Goal: Task Accomplishment & Management: Manage account settings

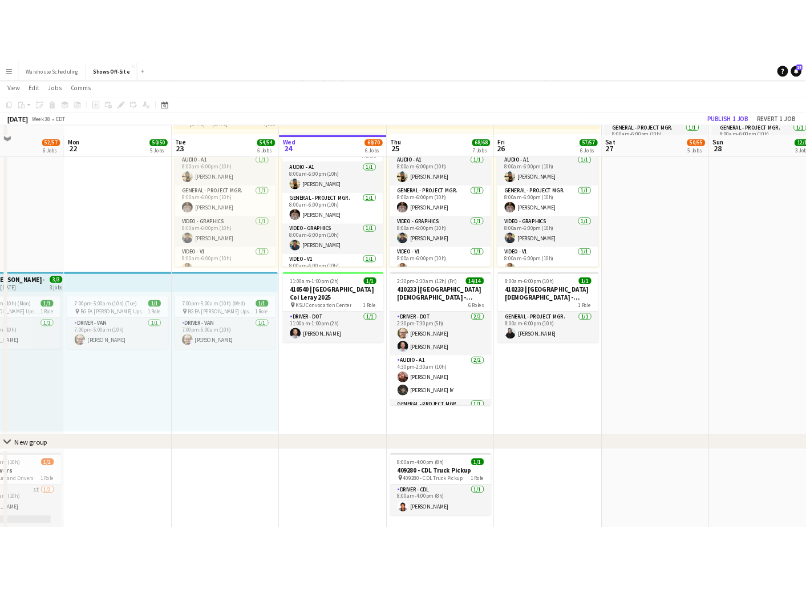
scroll to position [916, 0]
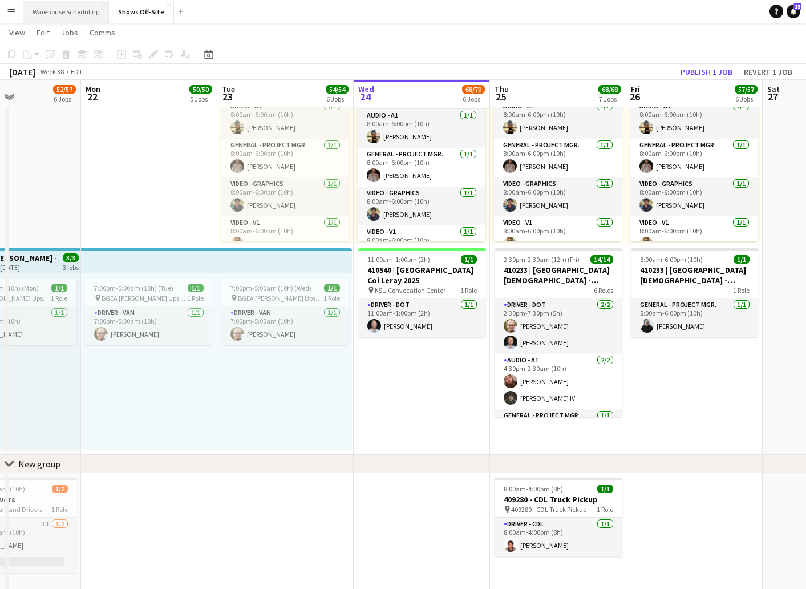
click at [82, 10] on button "Warehouse Scheduling Close" at bounding box center [66, 12] width 86 height 22
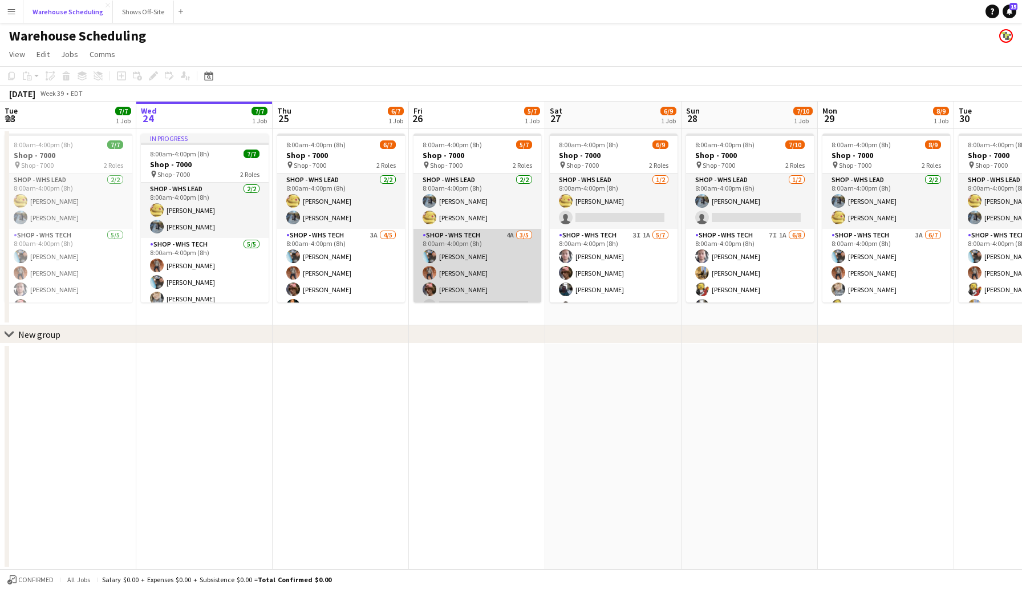
scroll to position [31, 0]
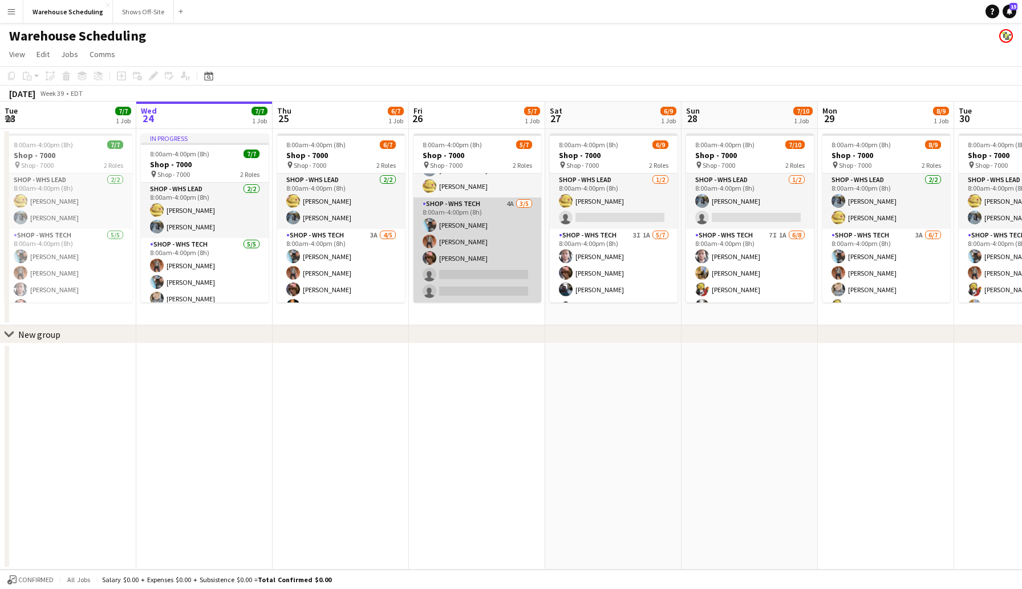
click at [455, 274] on app-card-role "Shop - WHS Tech 4A [DATE] 8:00am-4:00pm (8h) [PERSON_NAME] [PERSON_NAME] [PERSO…" at bounding box center [477, 249] width 128 height 105
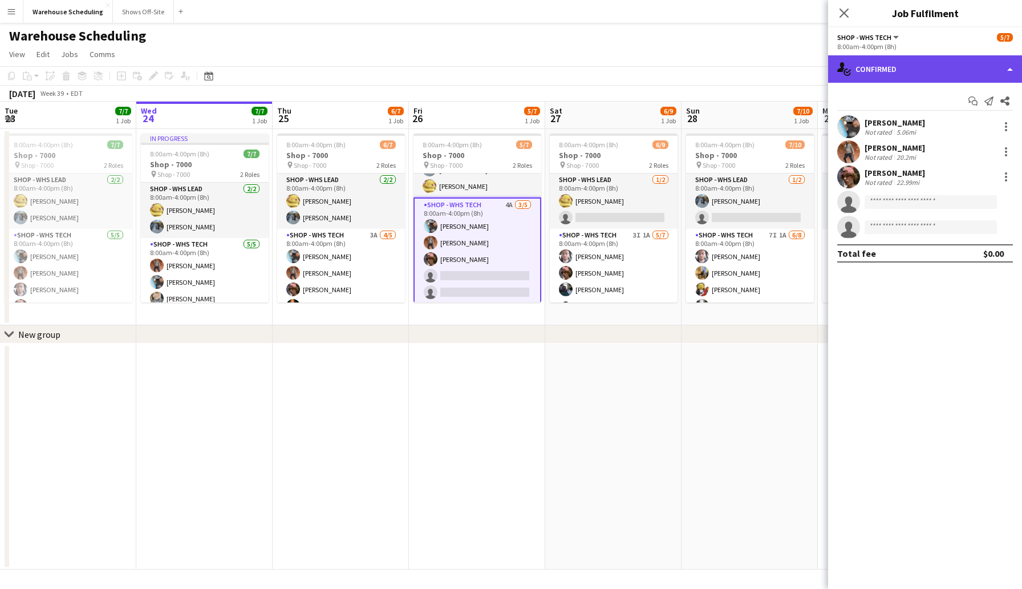
click at [901, 81] on div "single-neutral-actions-check-2 Confirmed" at bounding box center [925, 68] width 194 height 27
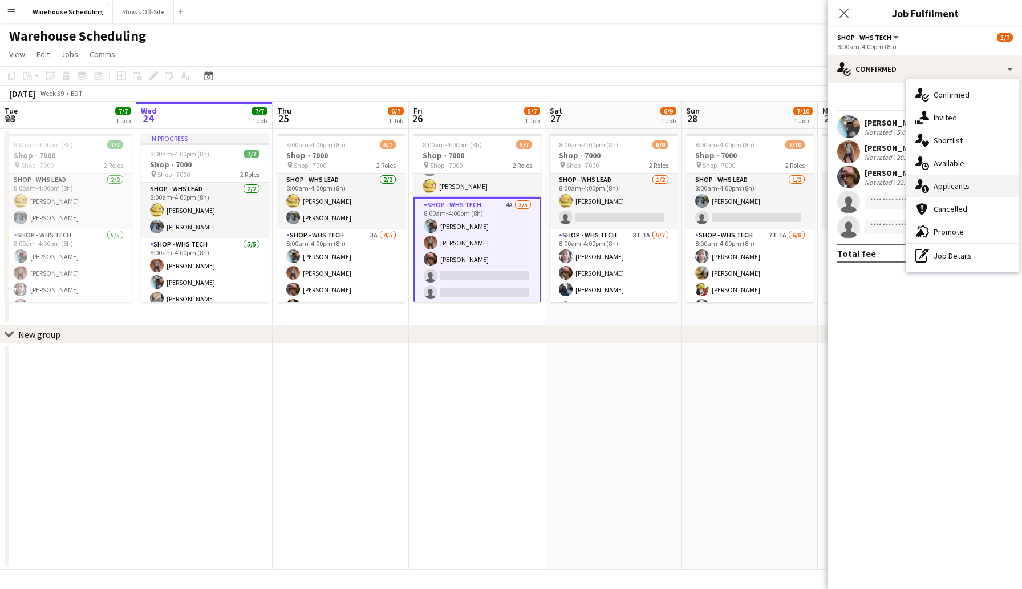
click at [954, 179] on div "single-neutral-actions-information Applicants" at bounding box center [962, 186] width 113 height 23
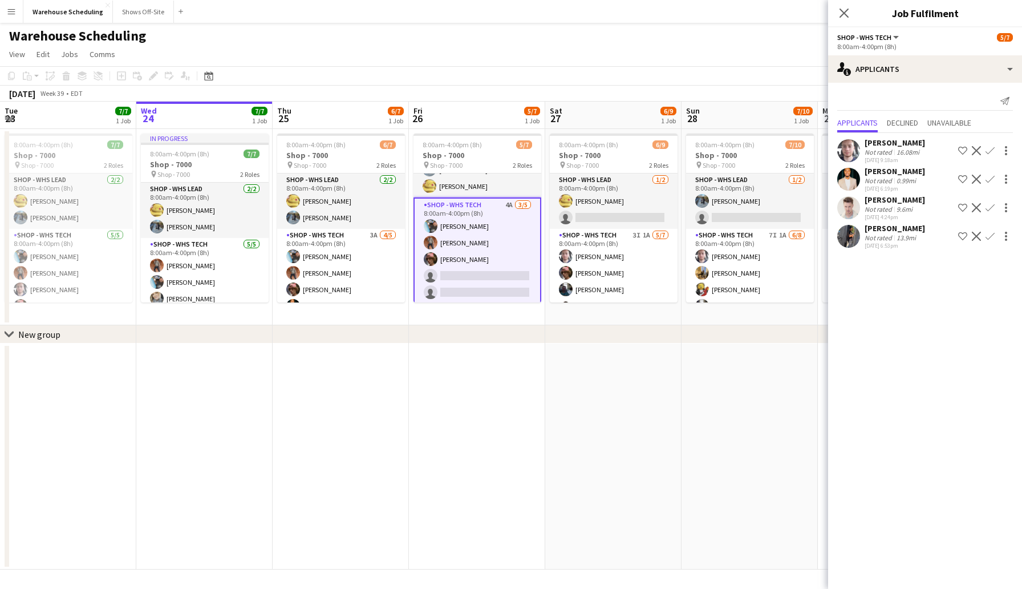
click at [990, 234] on app-icon "Confirm" at bounding box center [990, 236] width 9 height 9
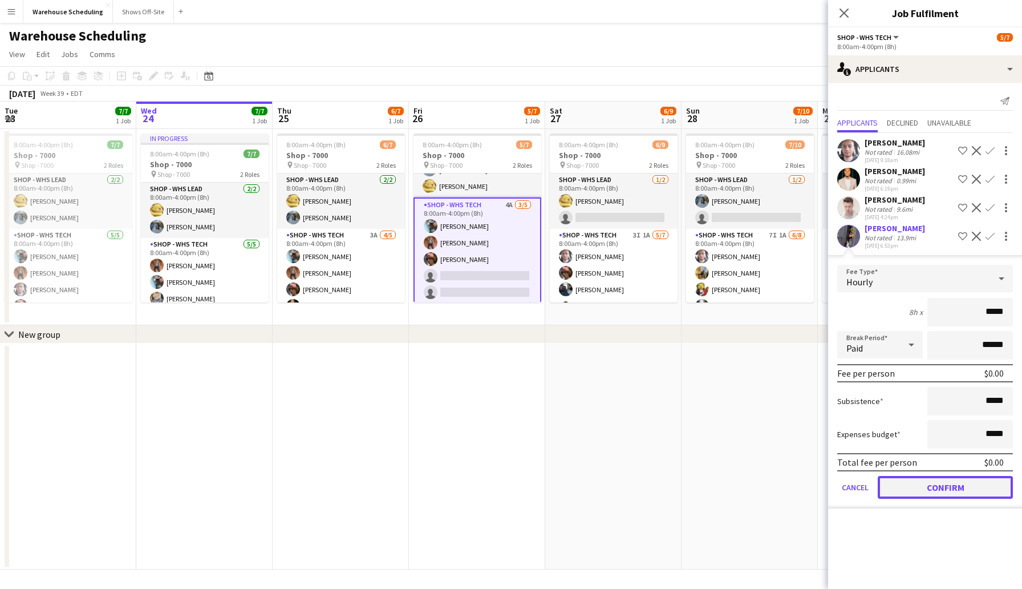
click at [951, 492] on button "Confirm" at bounding box center [945, 487] width 135 height 23
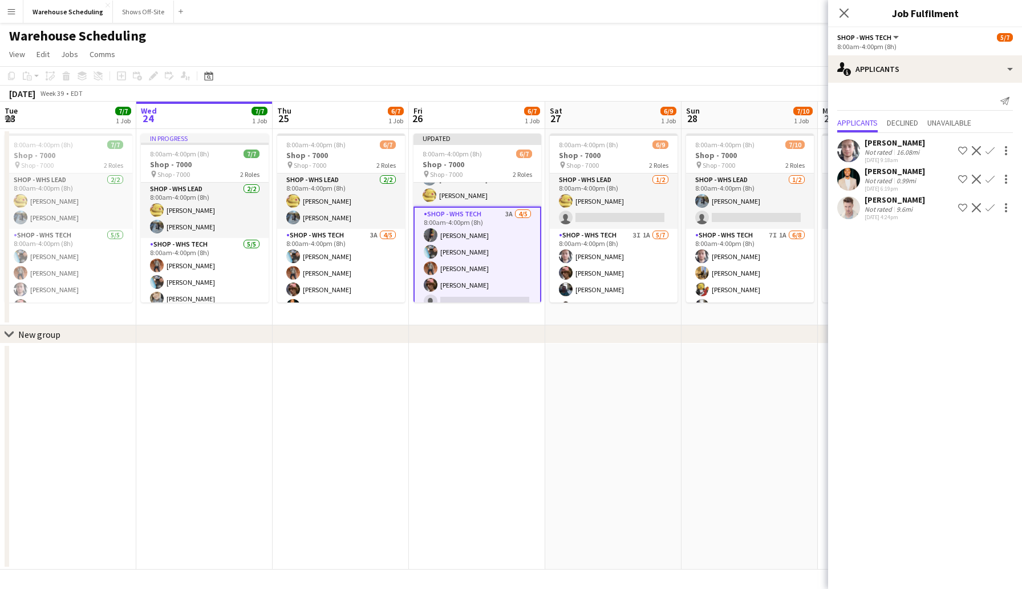
click at [988, 179] on app-icon "Confirm" at bounding box center [990, 179] width 9 height 9
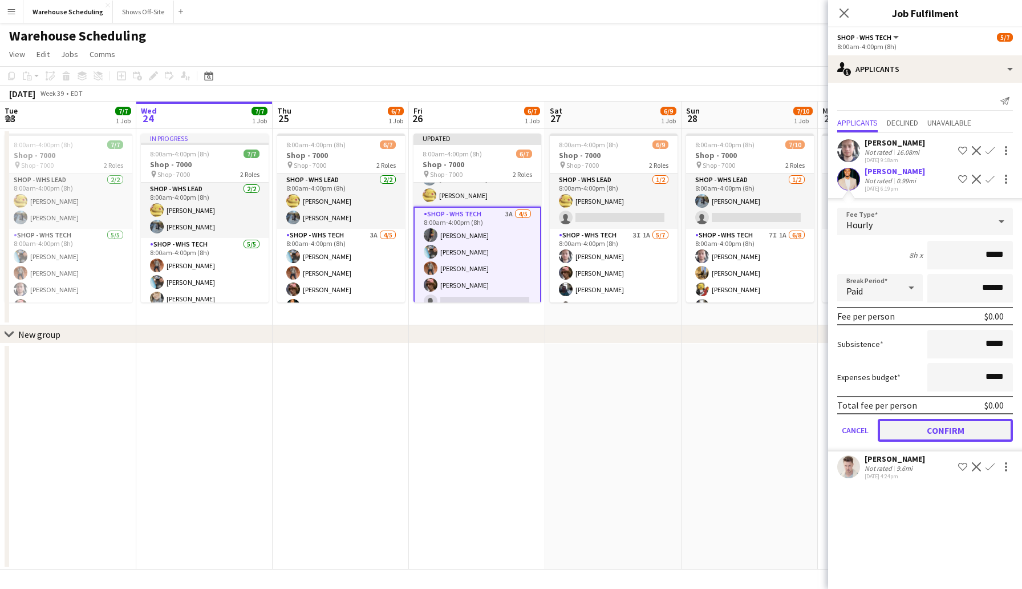
click at [954, 429] on button "Confirm" at bounding box center [945, 430] width 135 height 23
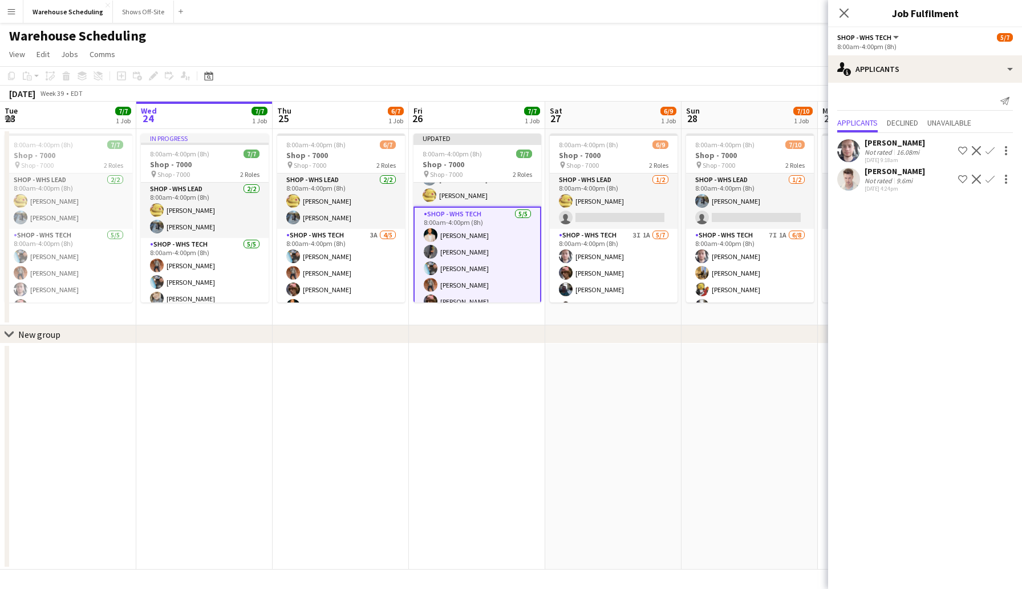
click at [993, 151] on app-icon "Confirm" at bounding box center [990, 150] width 9 height 9
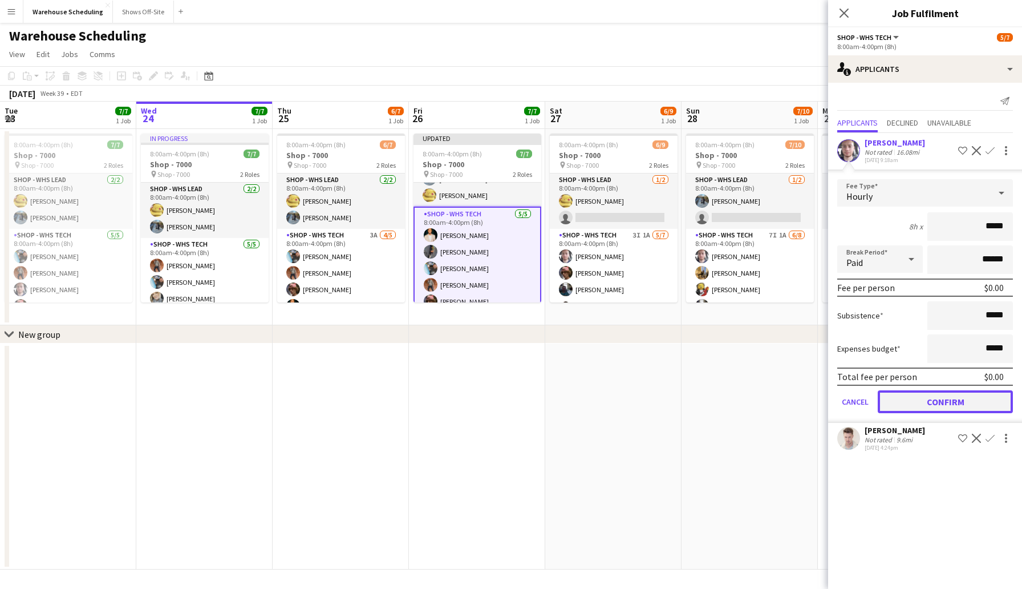
click at [947, 398] on button "Confirm" at bounding box center [945, 401] width 135 height 23
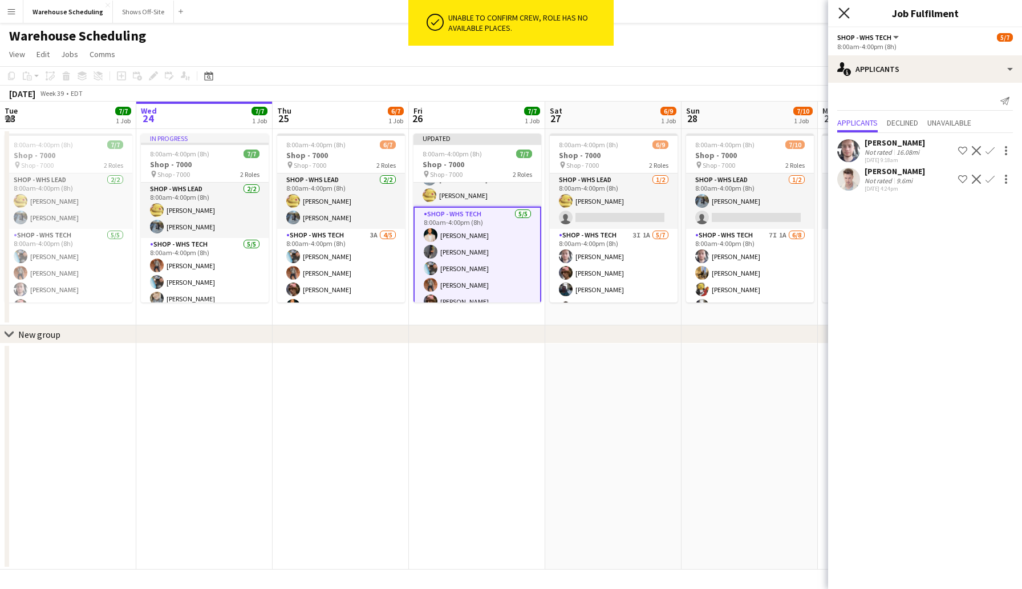
click at [843, 14] on icon at bounding box center [843, 12] width 11 height 11
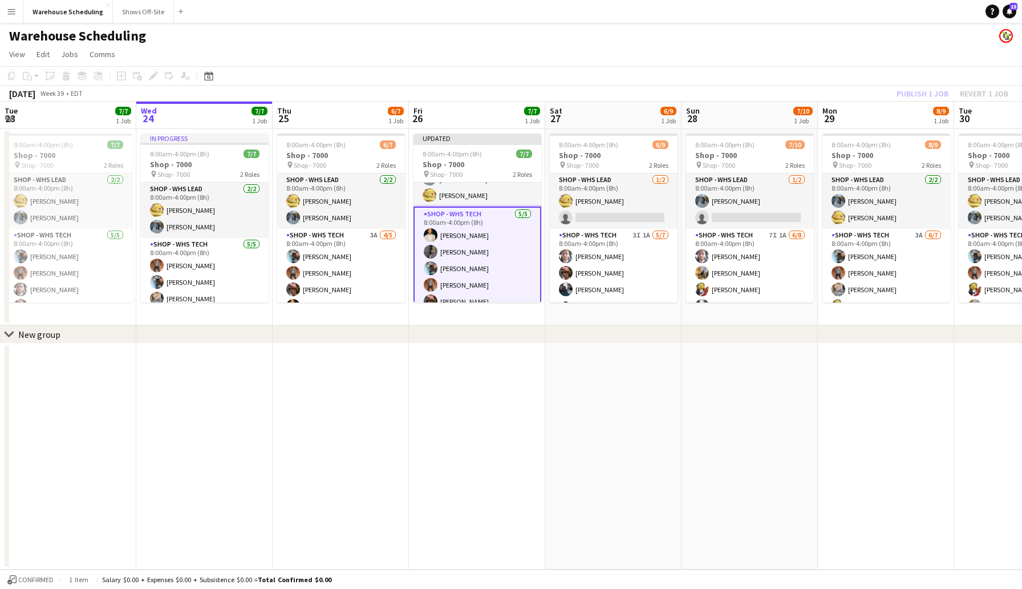
click at [504, 116] on app-board-header-date "Fri 26 7/7 1 Job" at bounding box center [477, 115] width 136 height 27
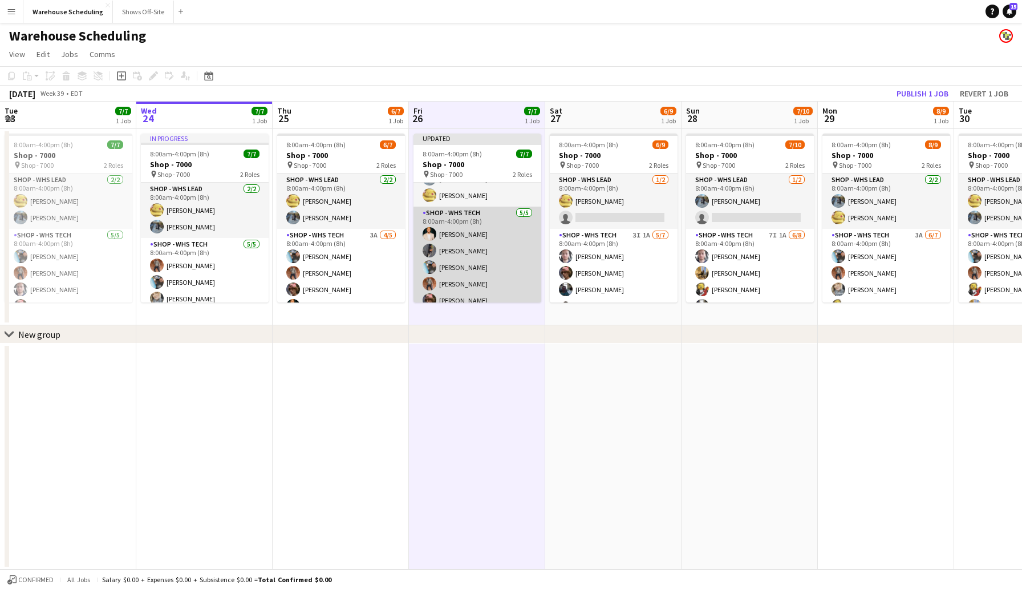
scroll to position [40, 0]
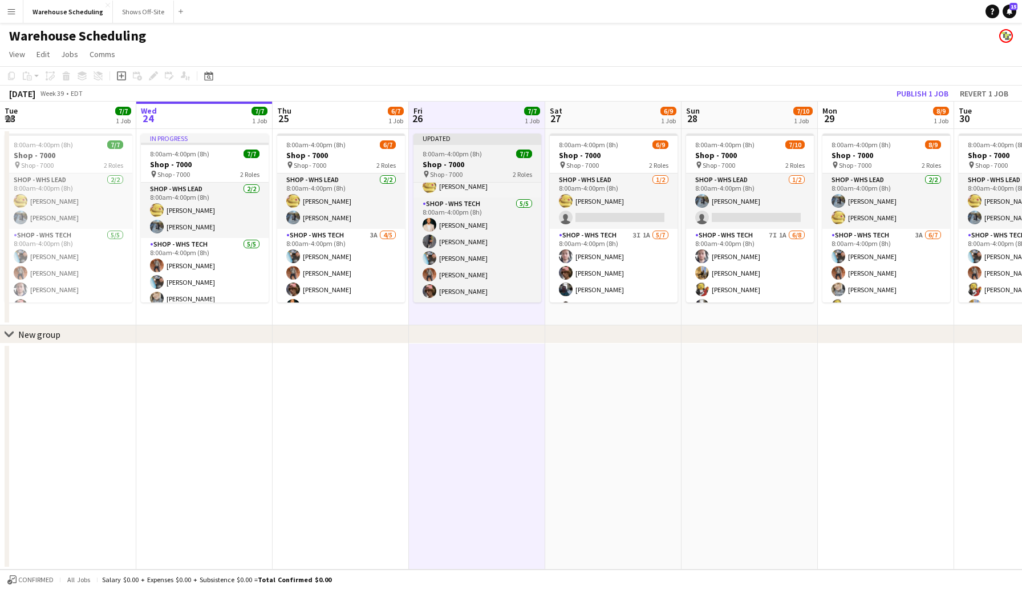
click at [483, 146] on app-job-card "Updated 8:00am-4:00pm (8h) 7/7 Shop - 7000 pin Shop - 7000 2 Roles Shop - WHS L…" at bounding box center [477, 217] width 128 height 169
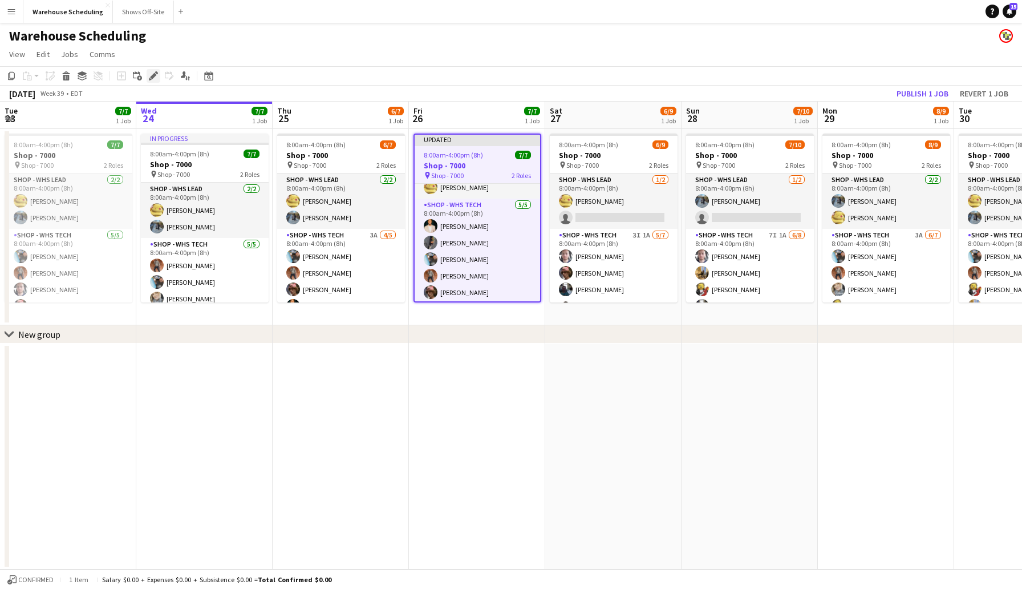
click at [149, 76] on icon "Edit" at bounding box center [153, 75] width 9 height 9
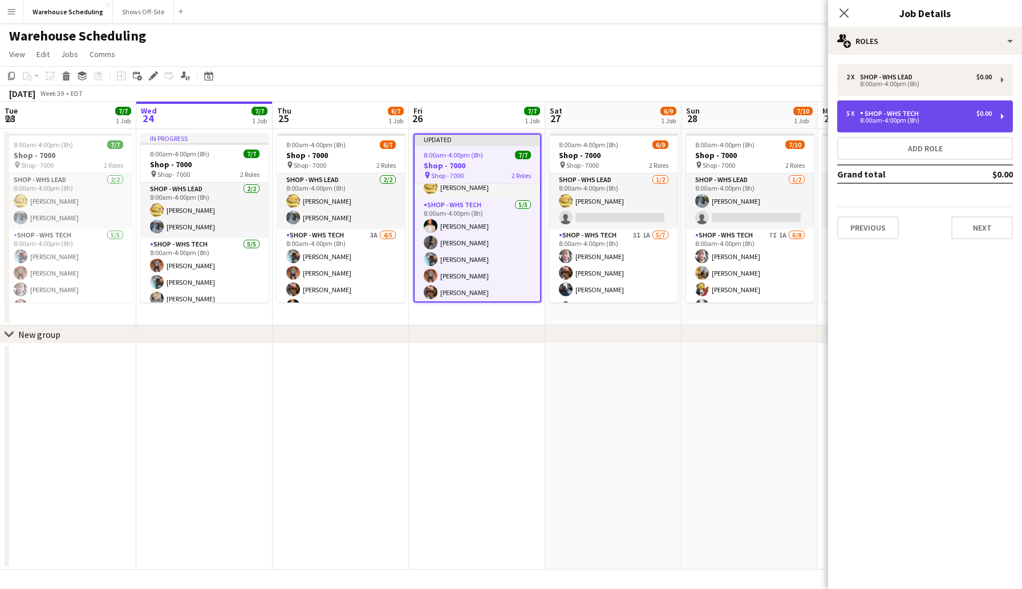
click at [903, 116] on div "Shop - WHS Tech" at bounding box center [891, 114] width 63 height 8
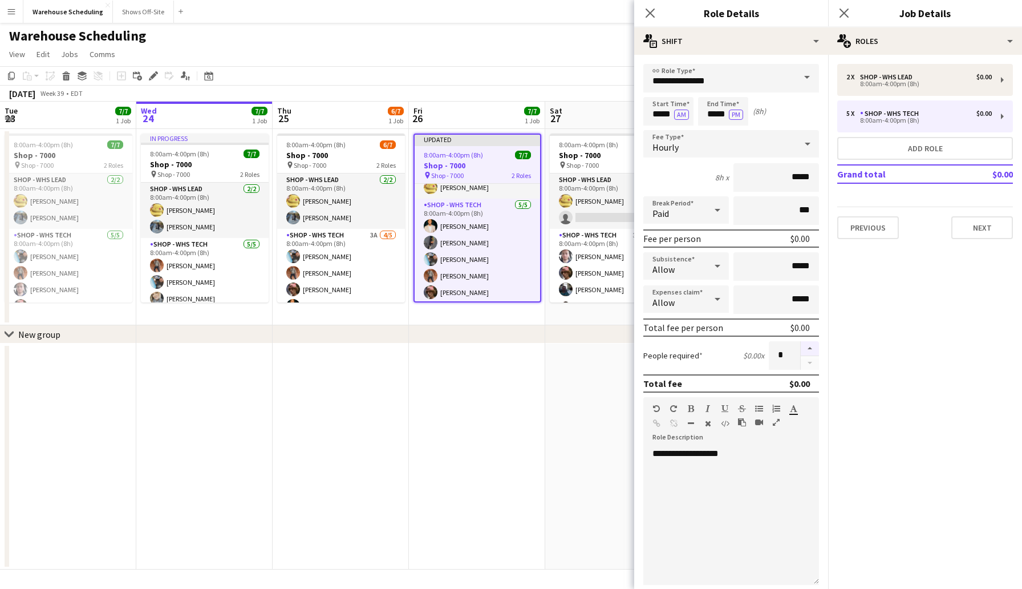
click at [814, 348] on button "button" at bounding box center [810, 348] width 18 height 15
type input "*"
click at [971, 236] on button "Next" at bounding box center [982, 227] width 62 height 23
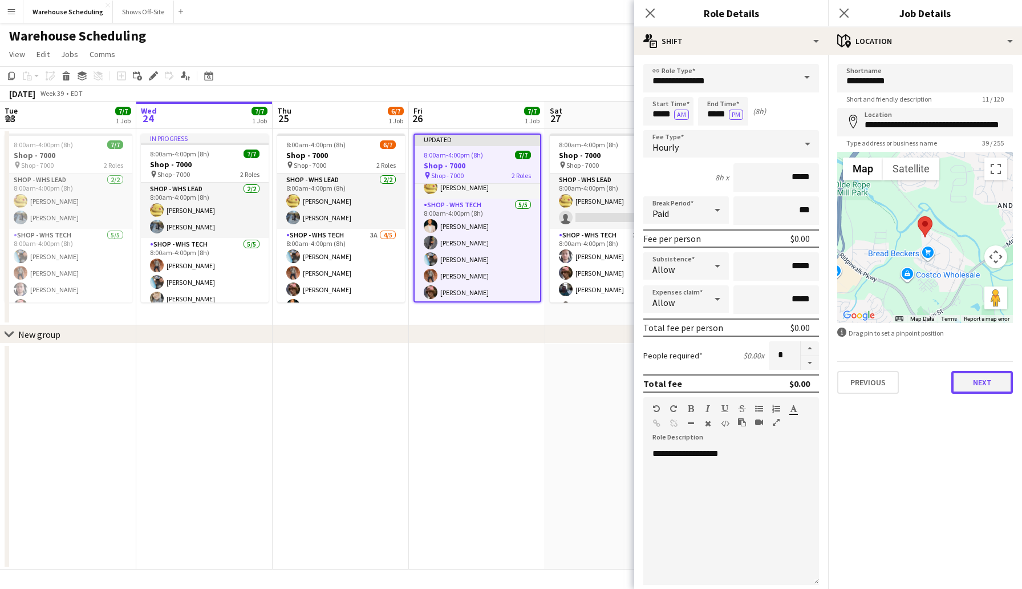
click at [988, 382] on button "Next" at bounding box center [982, 382] width 62 height 23
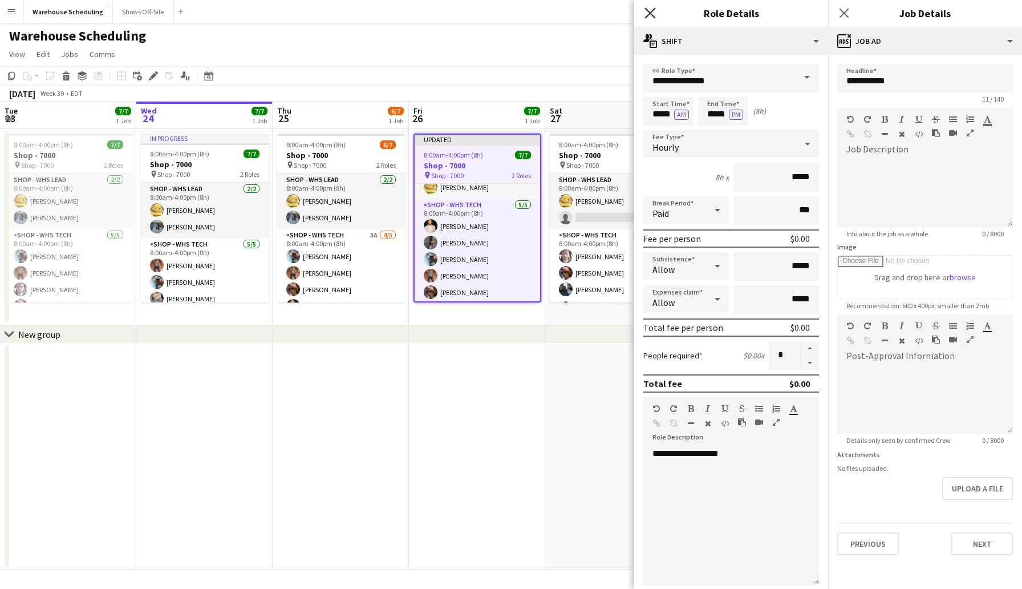
click at [650, 11] on icon "Close pop-in" at bounding box center [649, 12] width 11 height 11
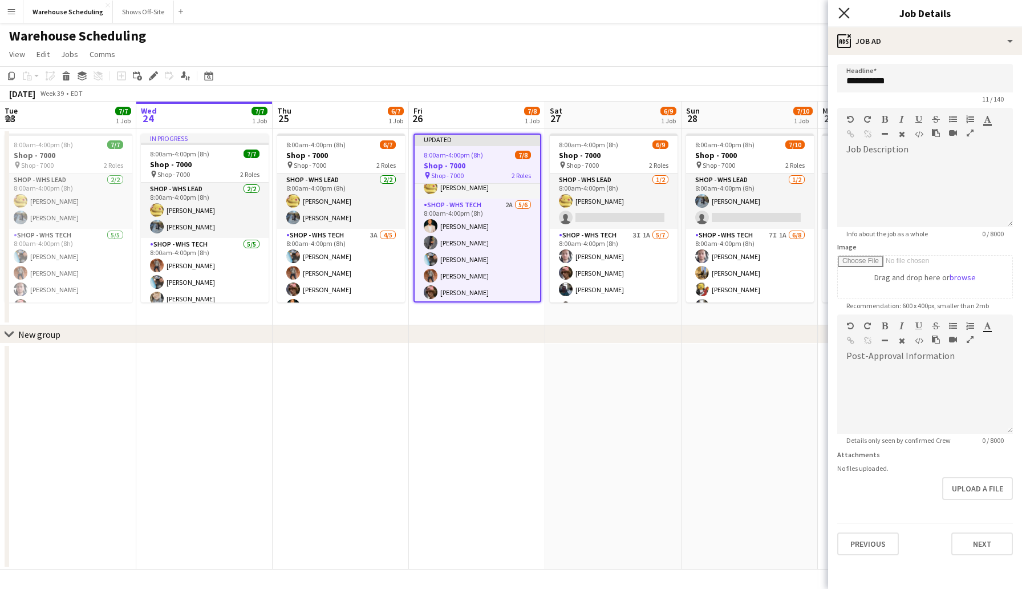
click at [843, 15] on icon "Close pop-in" at bounding box center [843, 12] width 11 height 11
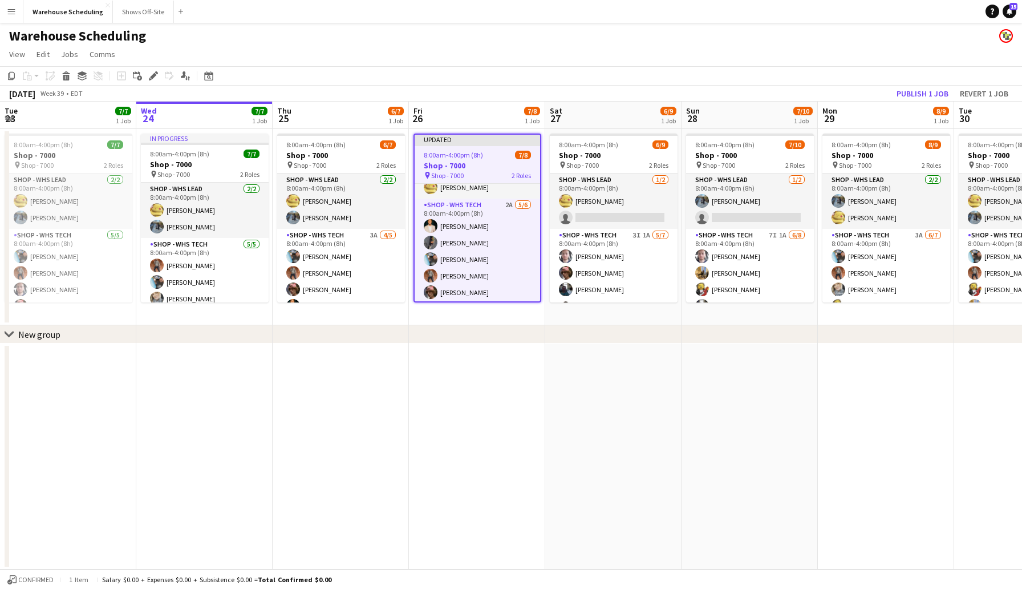
click at [509, 99] on div "[DATE] Week 39 • EDT Publish 1 job Revert 1 job" at bounding box center [511, 94] width 1022 height 16
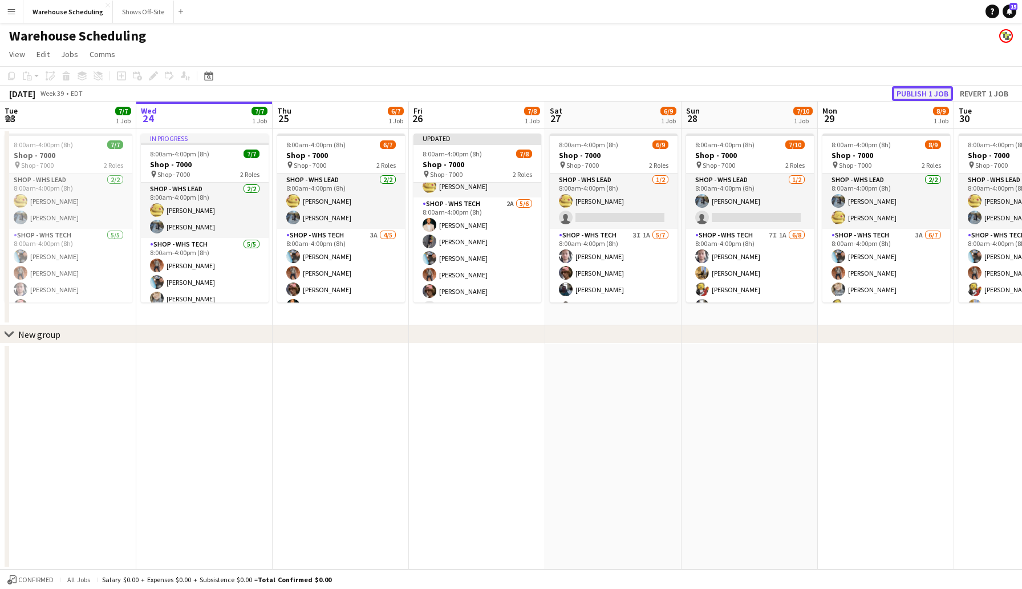
click at [911, 89] on button "Publish 1 job" at bounding box center [922, 93] width 61 height 15
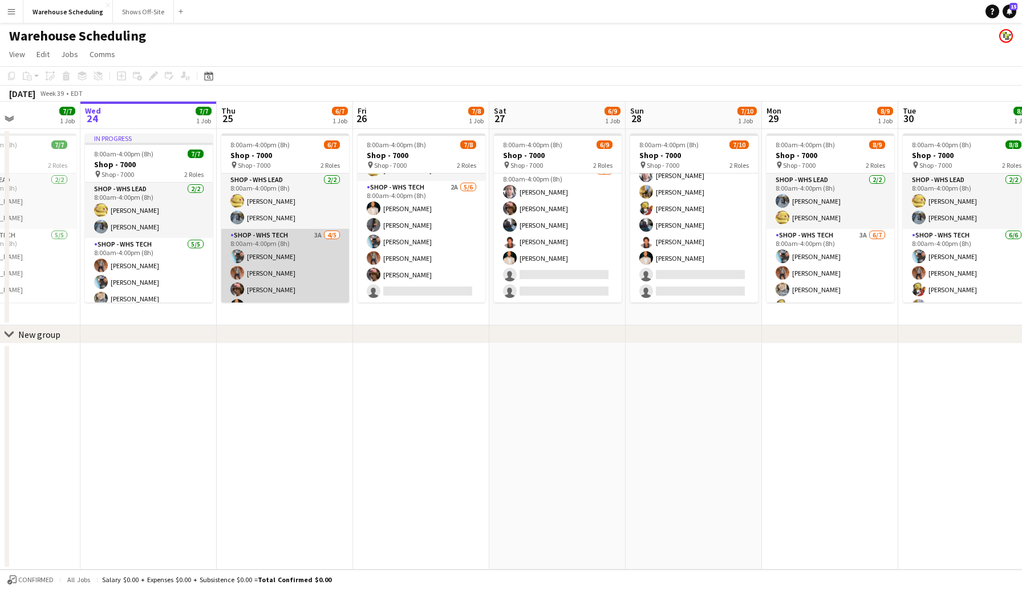
scroll to position [31, 0]
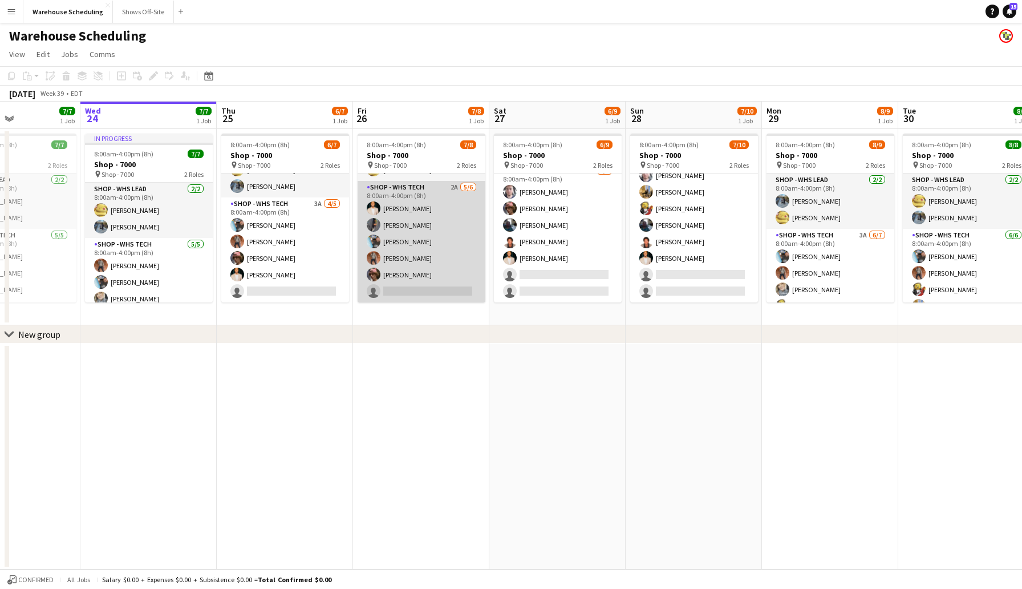
click at [413, 289] on app-card-role "Shop - WHS Tech 2A [DATE] 8:00am-4:00pm (8h) [PERSON_NAME] [PERSON_NAME] Whiste…" at bounding box center [422, 241] width 128 height 121
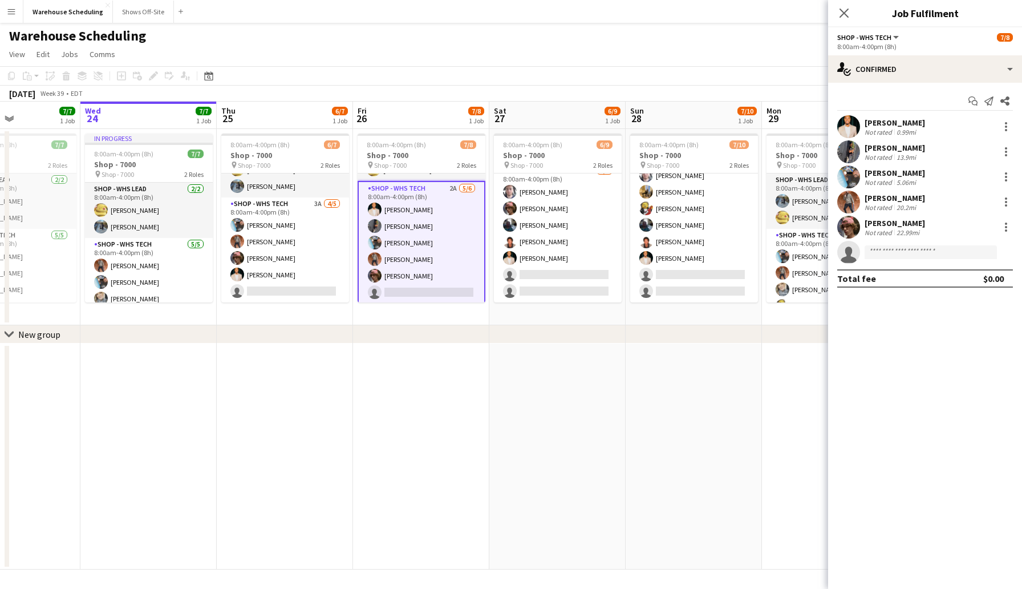
click at [861, 83] on div "Start chat Send notification Share [PERSON_NAME] Not rated 0.99mi [PERSON_NAME]…" at bounding box center [925, 190] width 194 height 214
click at [867, 73] on div "single-neutral-actions-check-2 Confirmed" at bounding box center [925, 68] width 194 height 27
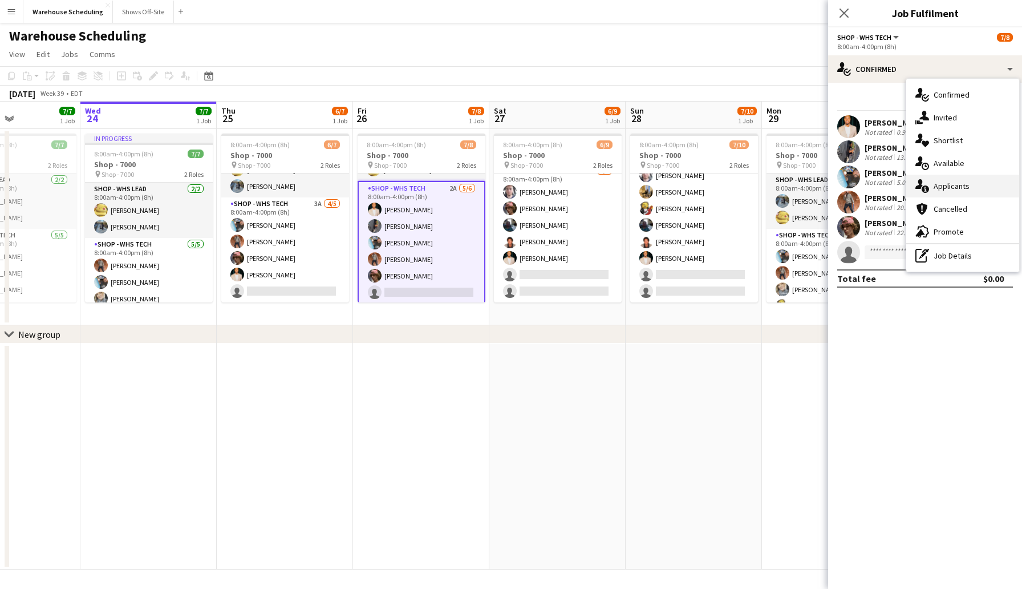
click at [958, 179] on div "single-neutral-actions-information Applicants" at bounding box center [962, 186] width 113 height 23
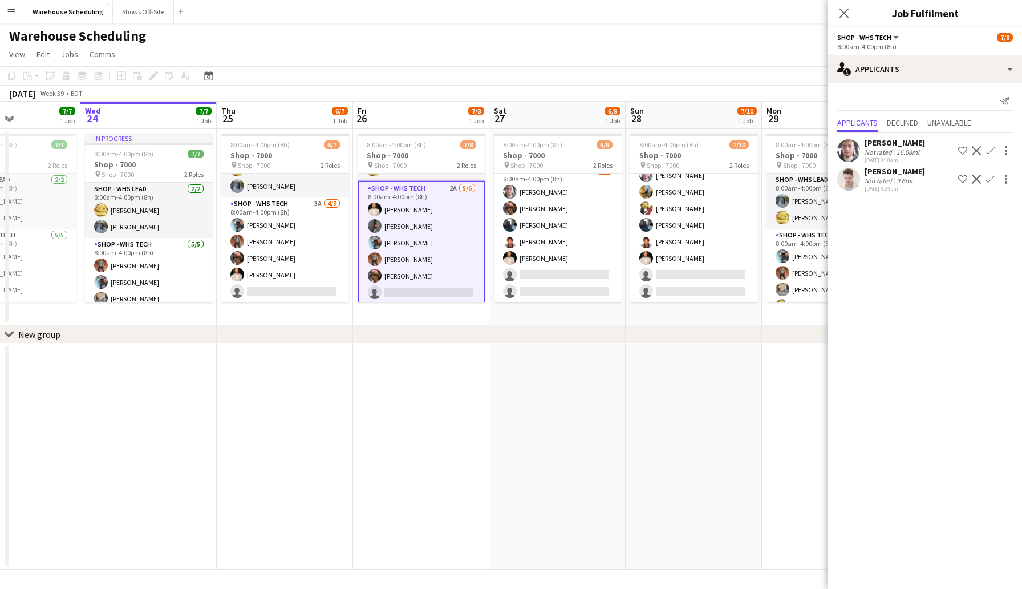
click at [990, 152] on app-icon "Confirm" at bounding box center [990, 150] width 9 height 9
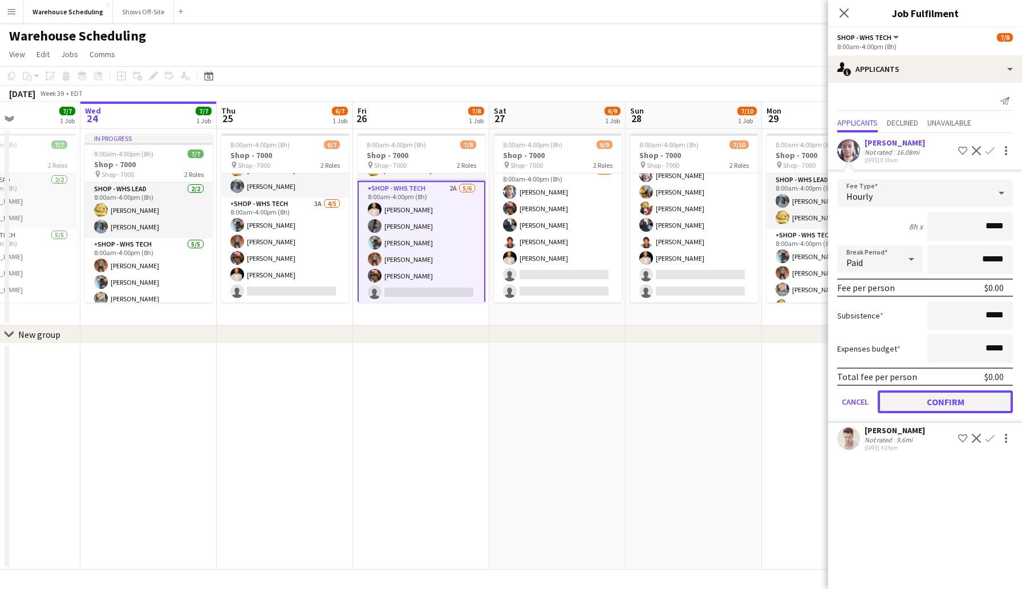
click at [954, 399] on button "Confirm" at bounding box center [945, 401] width 135 height 23
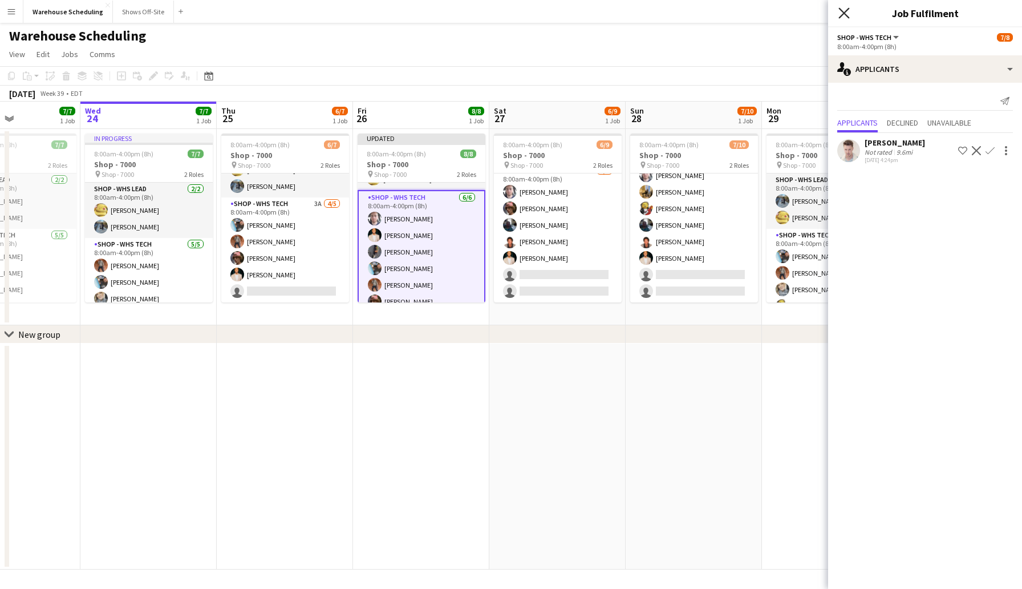
click at [847, 11] on icon "Close pop-in" at bounding box center [843, 12] width 11 height 11
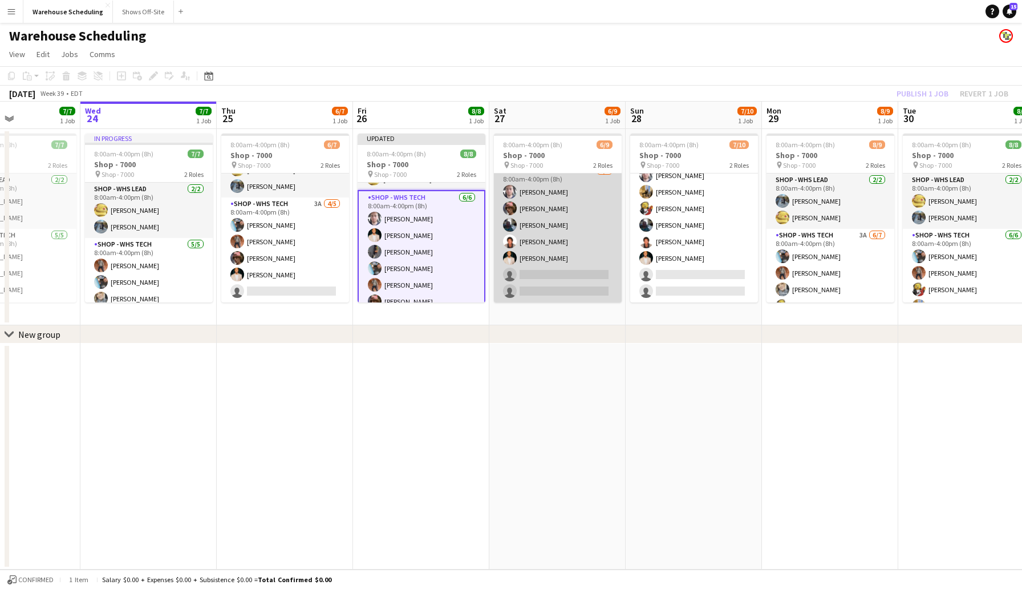
click at [544, 270] on app-card-role "Shop - WHS Tech 3I 1A [DATE] 8:00am-4:00pm (8h) [PERSON_NAME] [PERSON_NAME] [PE…" at bounding box center [558, 233] width 128 height 138
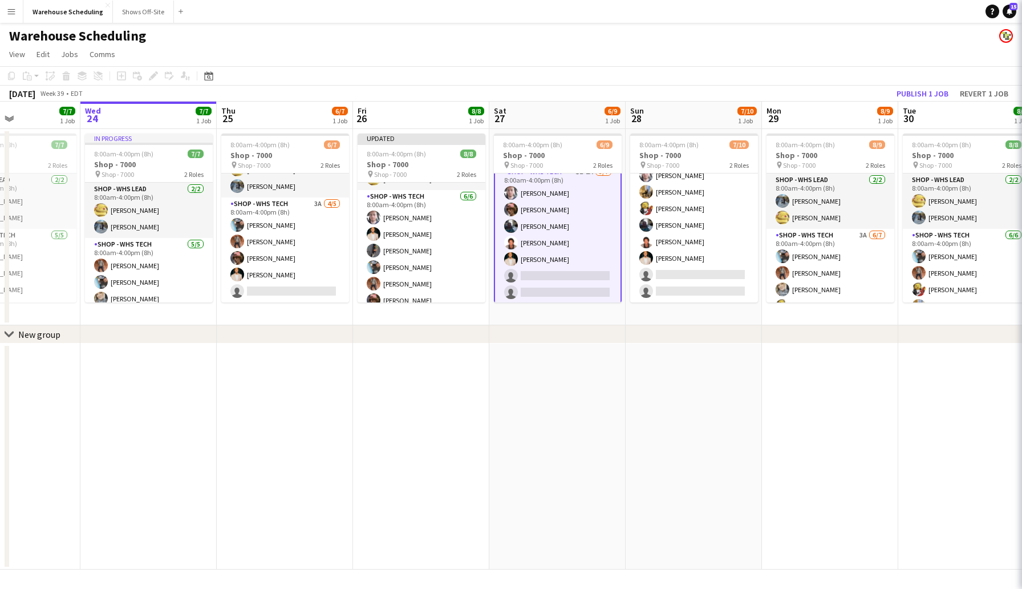
scroll to position [66, 0]
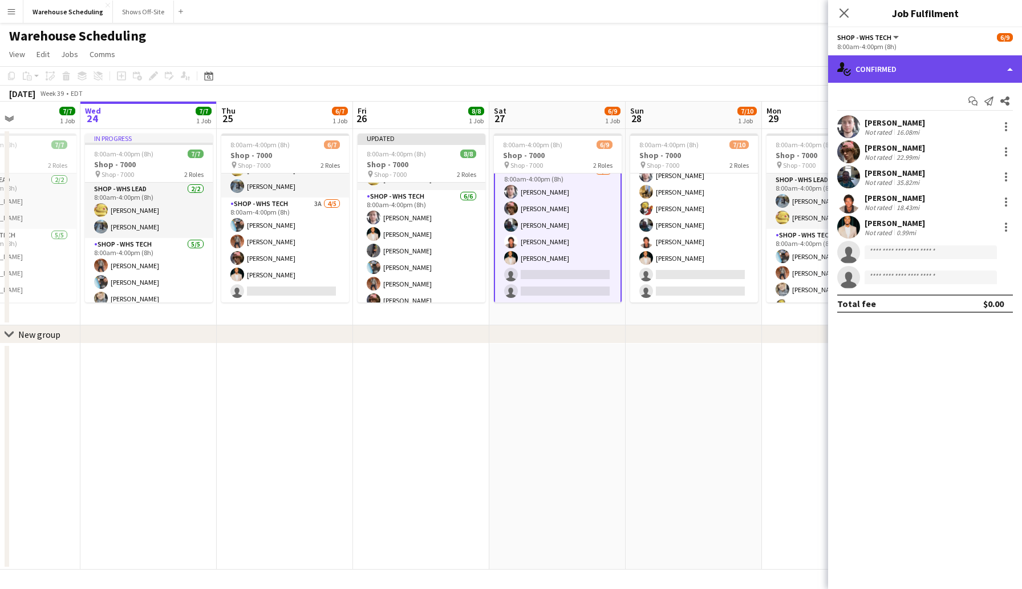
click at [879, 74] on div "single-neutral-actions-check-2 Confirmed" at bounding box center [925, 68] width 194 height 27
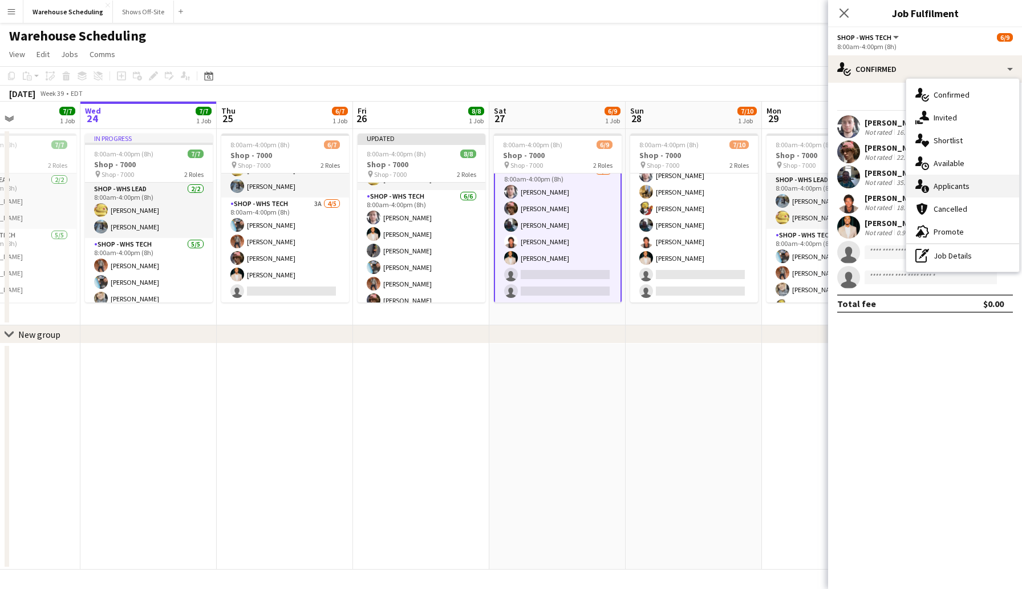
click at [957, 186] on span "Applicants" at bounding box center [952, 186] width 36 height 10
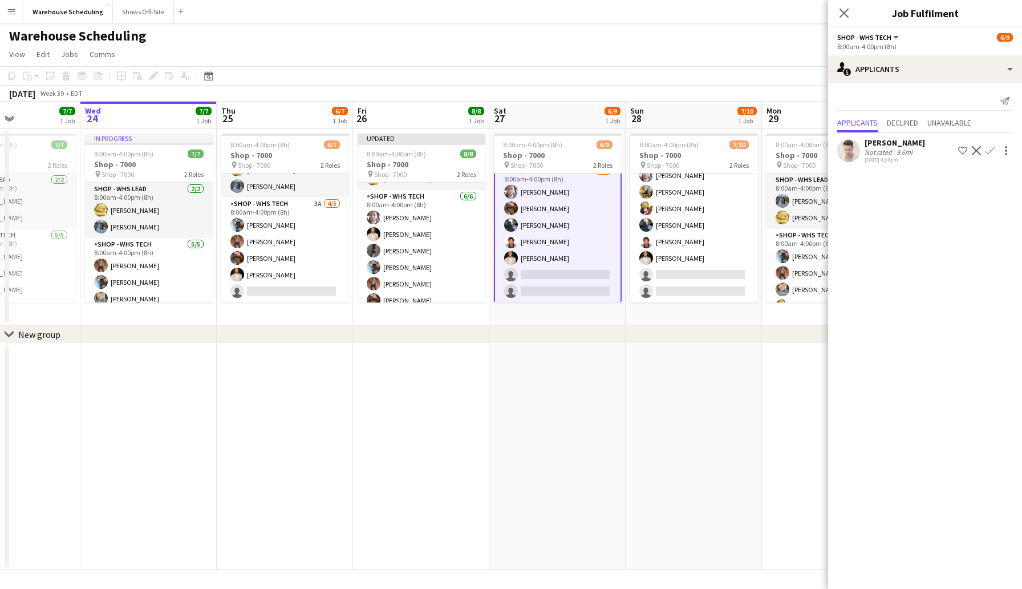
click at [906, 141] on div "[PERSON_NAME]" at bounding box center [895, 142] width 60 height 10
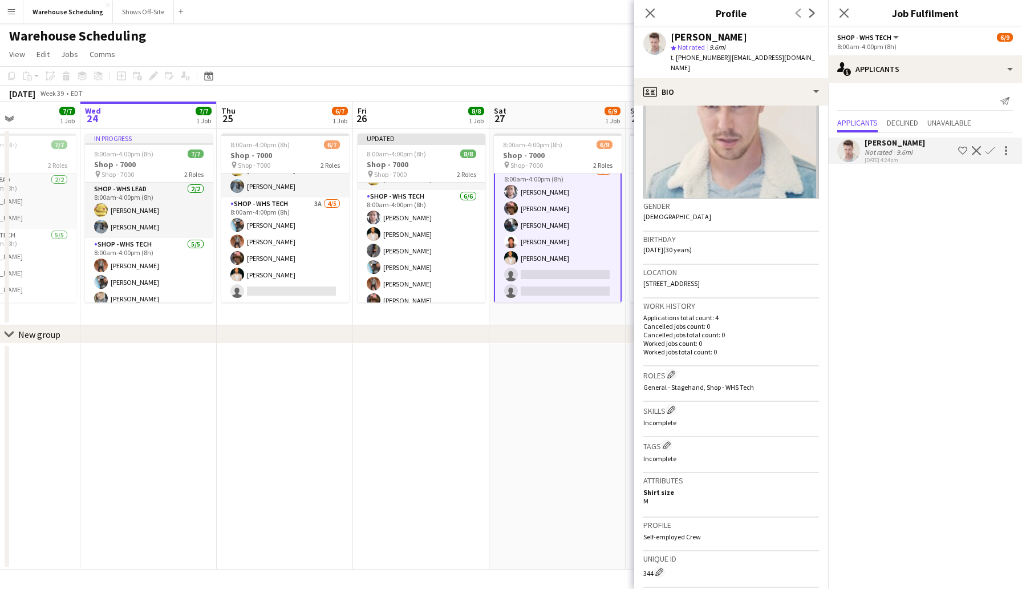
scroll to position [88, 0]
click at [650, 13] on icon at bounding box center [649, 12] width 11 height 11
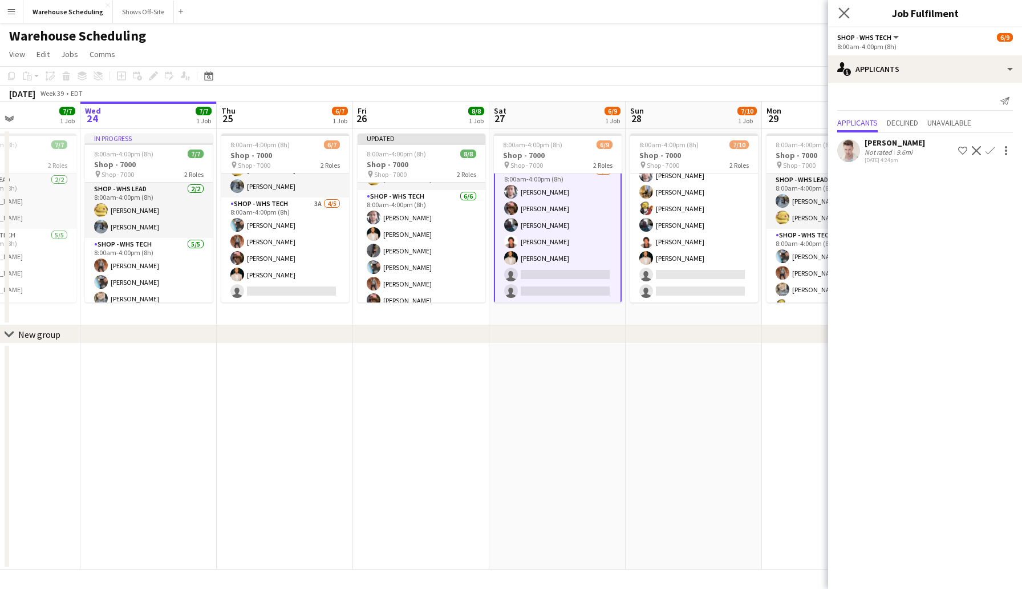
click at [841, 7] on app-icon "Close pop-in" at bounding box center [844, 13] width 17 height 17
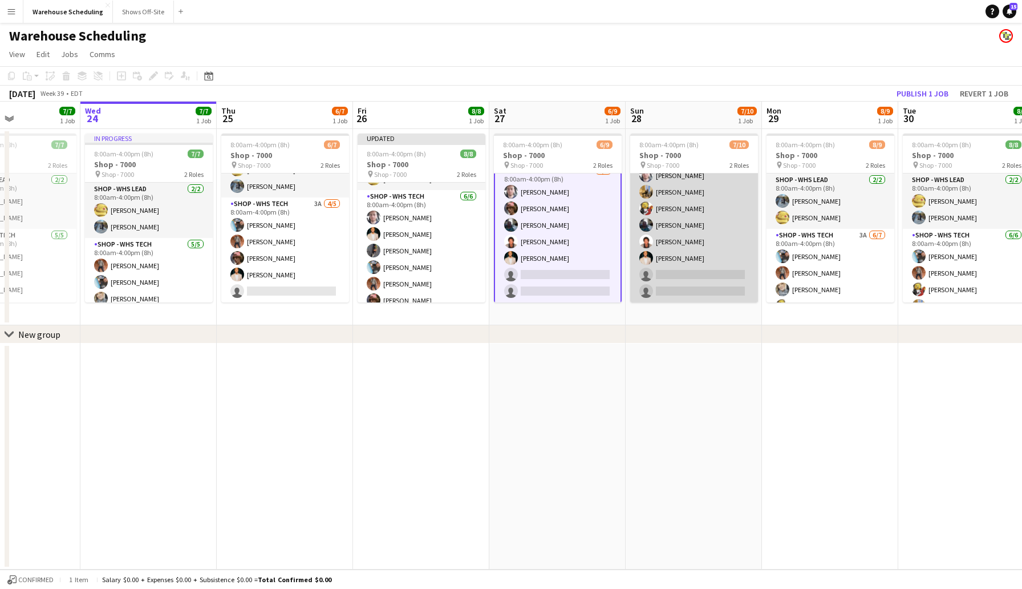
click at [691, 274] on app-card-role "Shop - WHS Tech 7I 1A [DATE] 8:00am-4:00pm (8h) [PERSON_NAME] [PERSON_NAME] [PE…" at bounding box center [694, 225] width 128 height 155
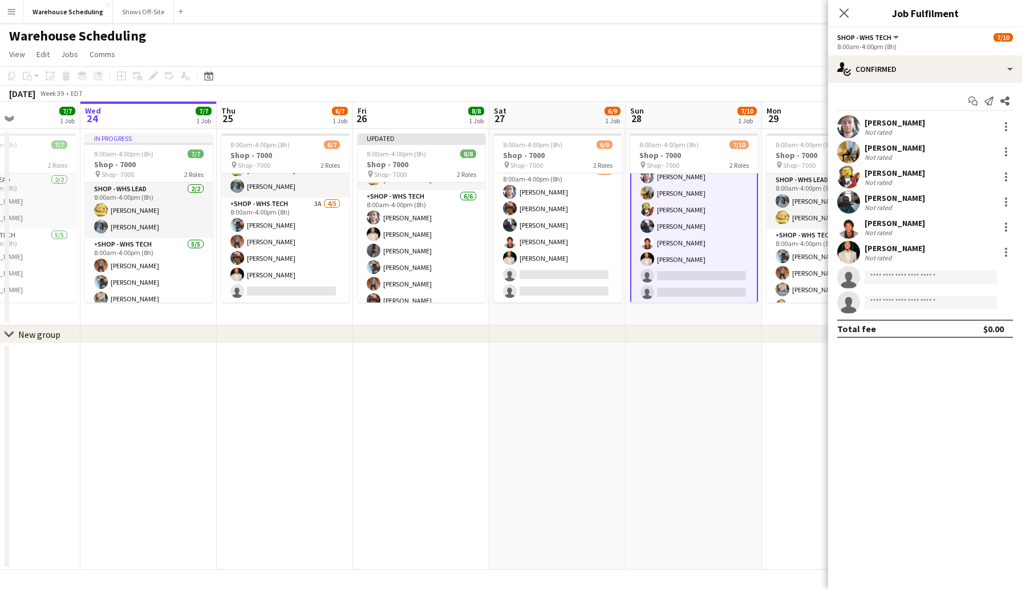
scroll to position [82, 0]
click at [896, 72] on div "single-neutral-actions-check-2 Confirmed" at bounding box center [925, 68] width 194 height 27
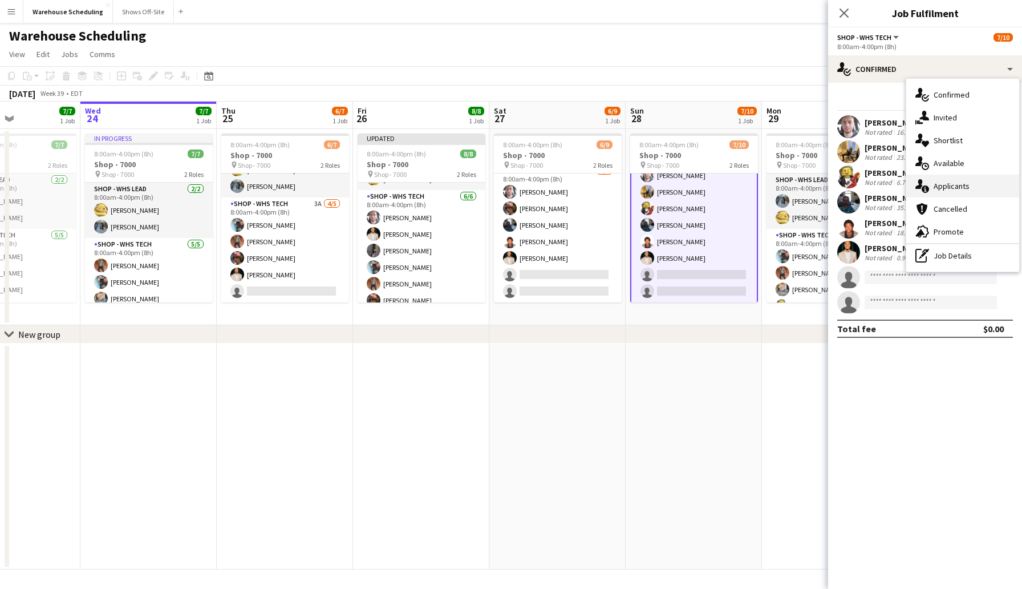
click at [962, 179] on div "single-neutral-actions-information Applicants" at bounding box center [962, 186] width 113 height 23
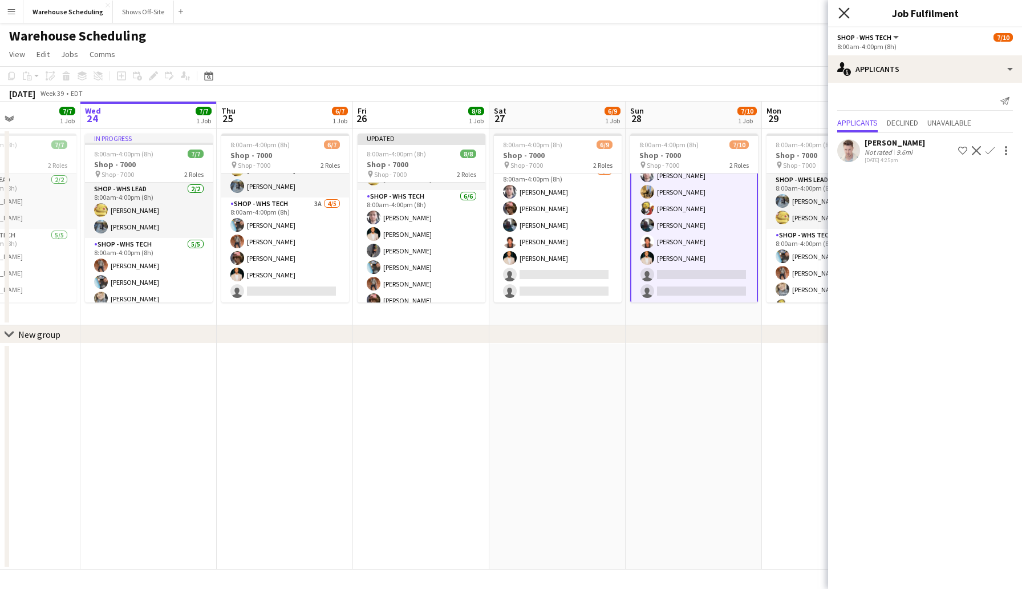
click at [848, 14] on icon "Close pop-in" at bounding box center [843, 12] width 11 height 11
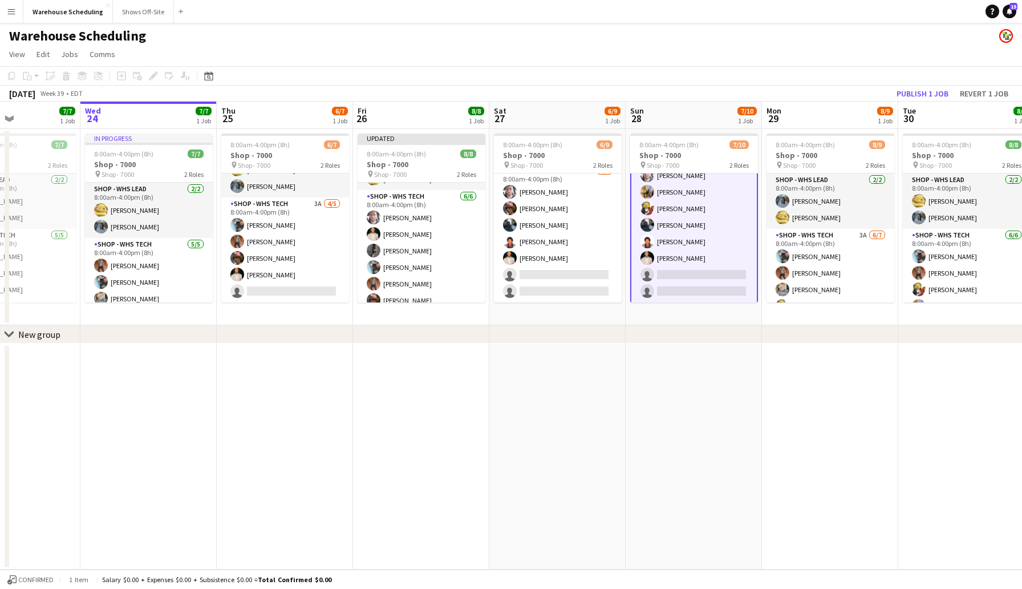
scroll to position [0, 0]
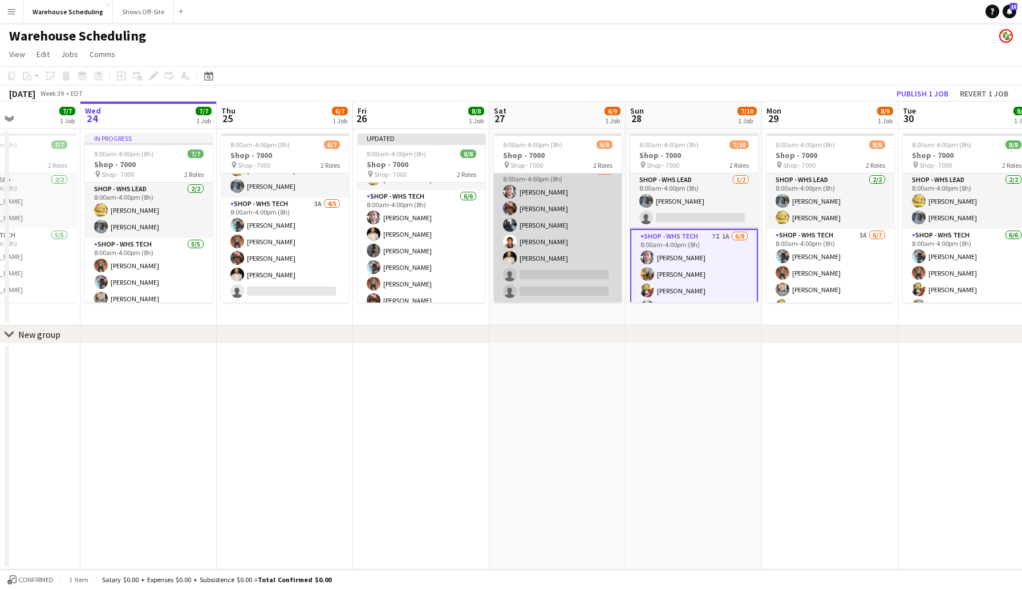
click at [533, 276] on app-card-role "Shop - WHS Tech 3I 1A [DATE] 8:00am-4:00pm (8h) [PERSON_NAME] [PERSON_NAME] [PE…" at bounding box center [558, 233] width 128 height 138
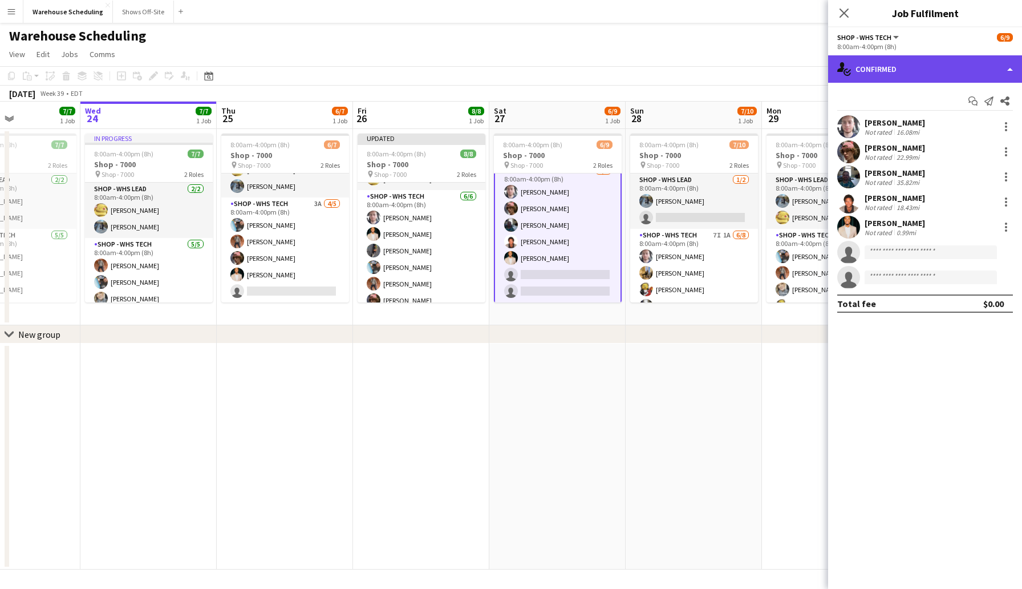
click at [853, 69] on div "single-neutral-actions-check-2 Confirmed" at bounding box center [925, 68] width 194 height 27
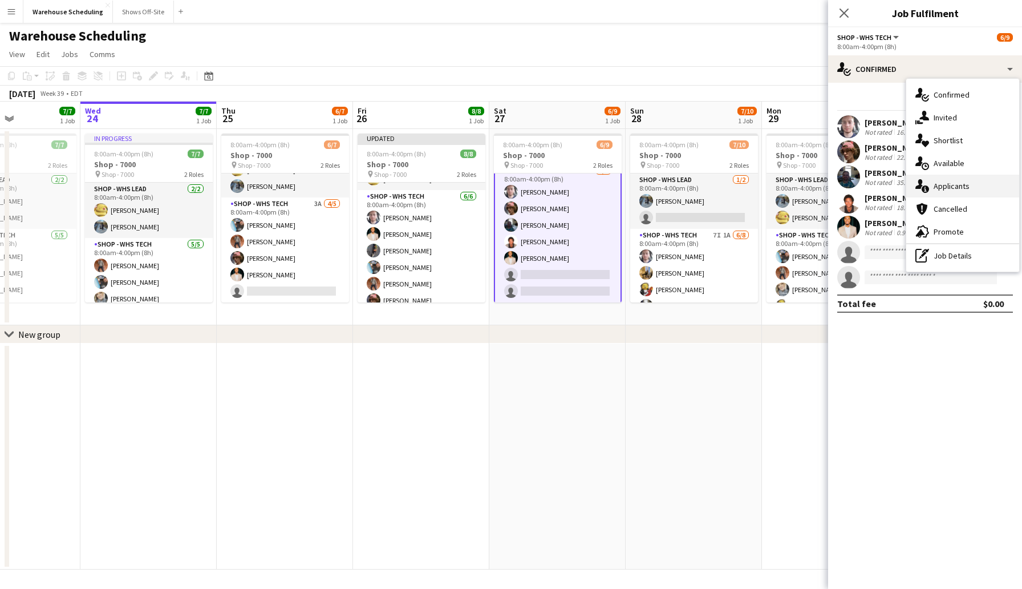
click at [963, 190] on span "Applicants" at bounding box center [952, 186] width 36 height 10
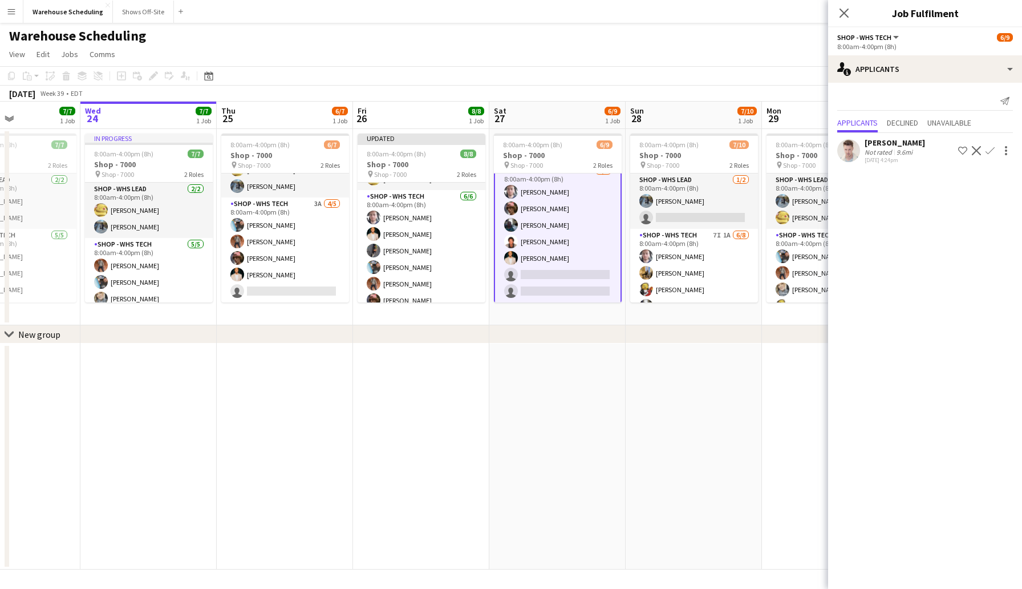
click at [991, 148] on app-icon "Confirm" at bounding box center [990, 150] width 9 height 9
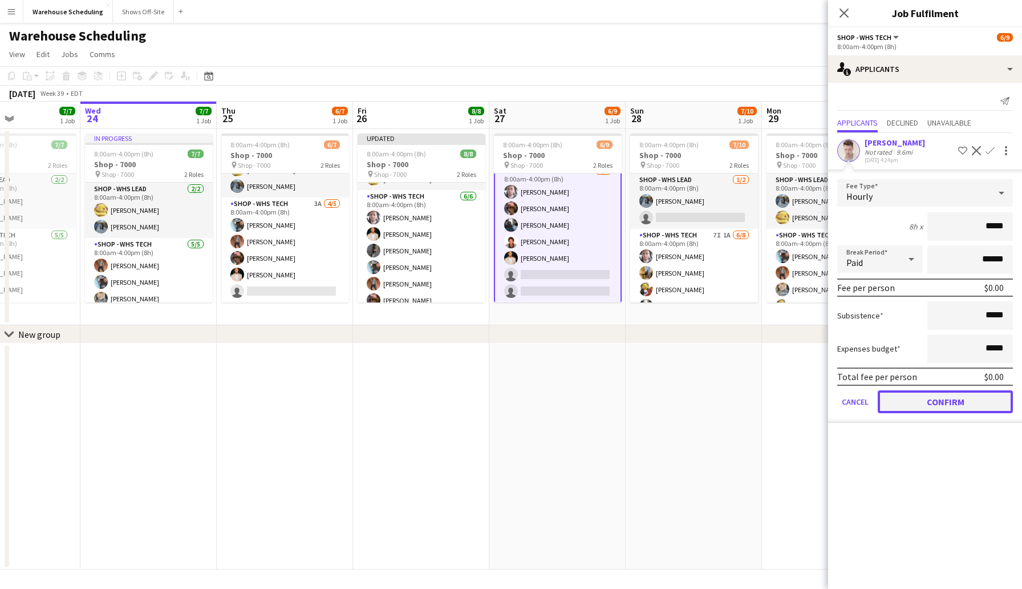
click at [962, 402] on button "Confirm" at bounding box center [945, 401] width 135 height 23
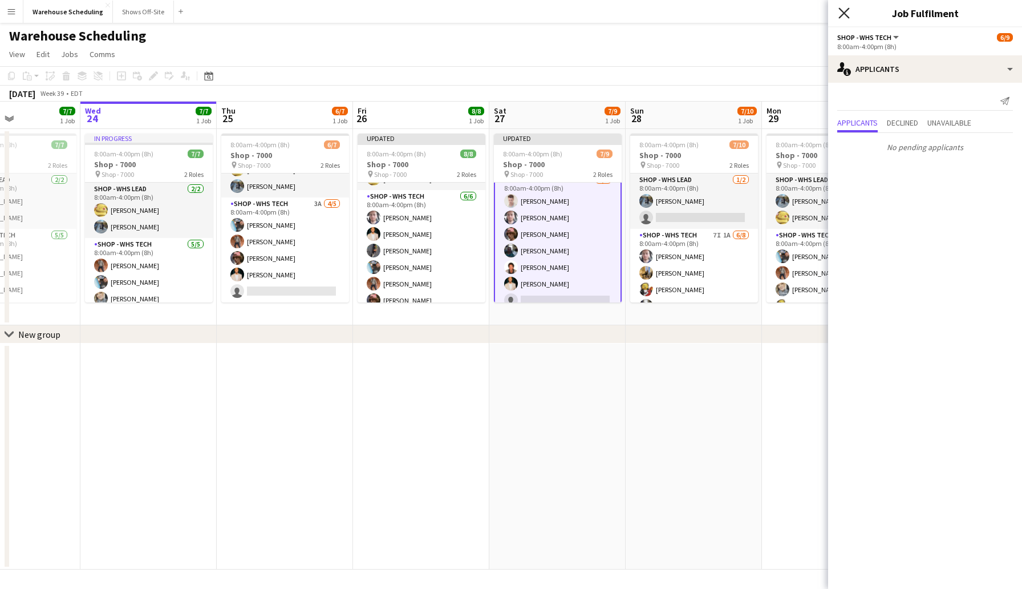
click at [846, 11] on icon at bounding box center [843, 12] width 11 height 11
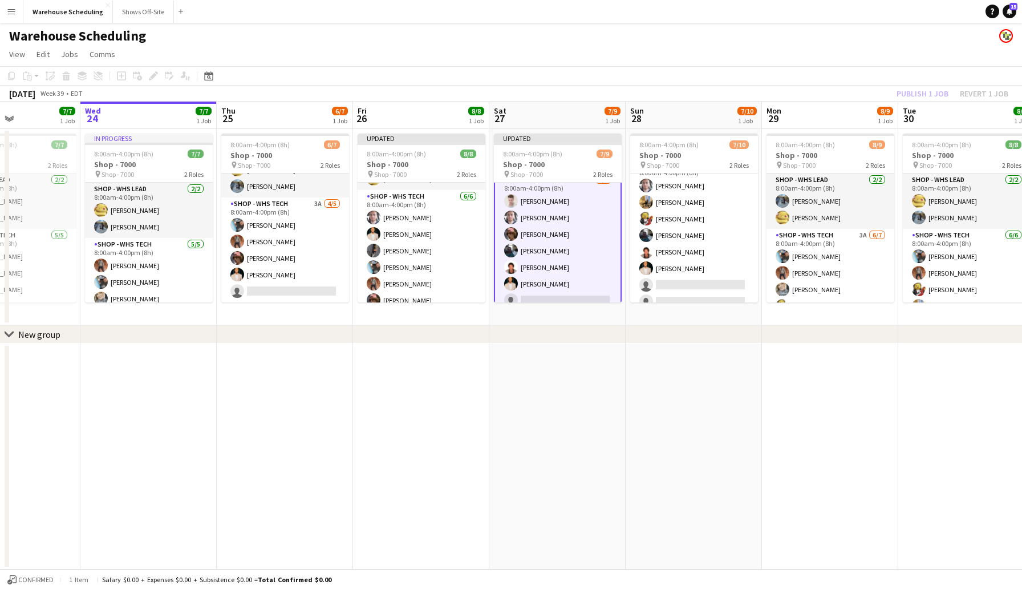
scroll to position [81, 0]
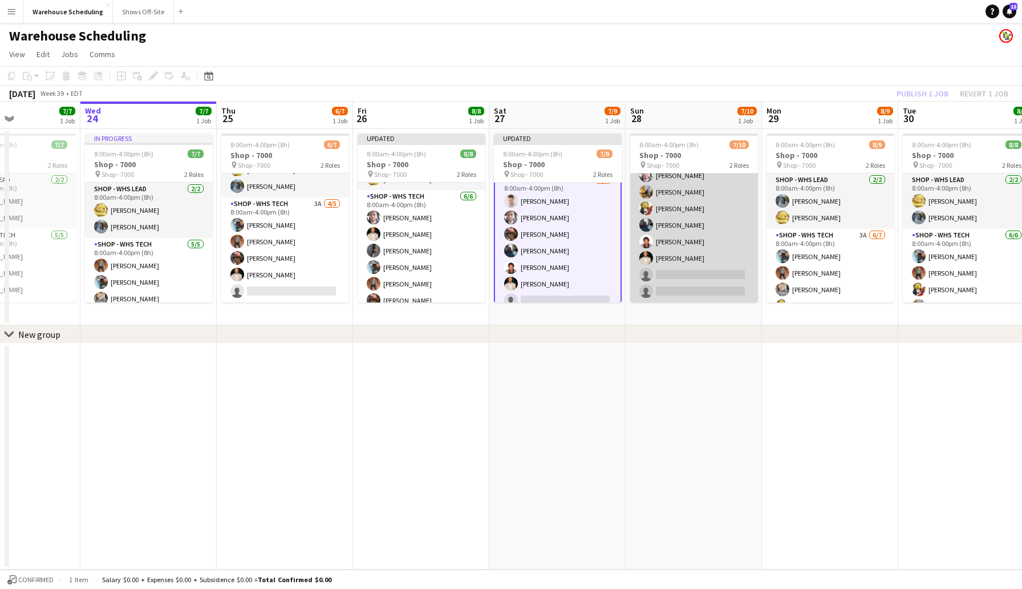
click at [669, 275] on app-card-role "Shop - WHS Tech 7I 1A [DATE] 8:00am-4:00pm (8h) [PERSON_NAME] [PERSON_NAME] [PE…" at bounding box center [694, 225] width 128 height 155
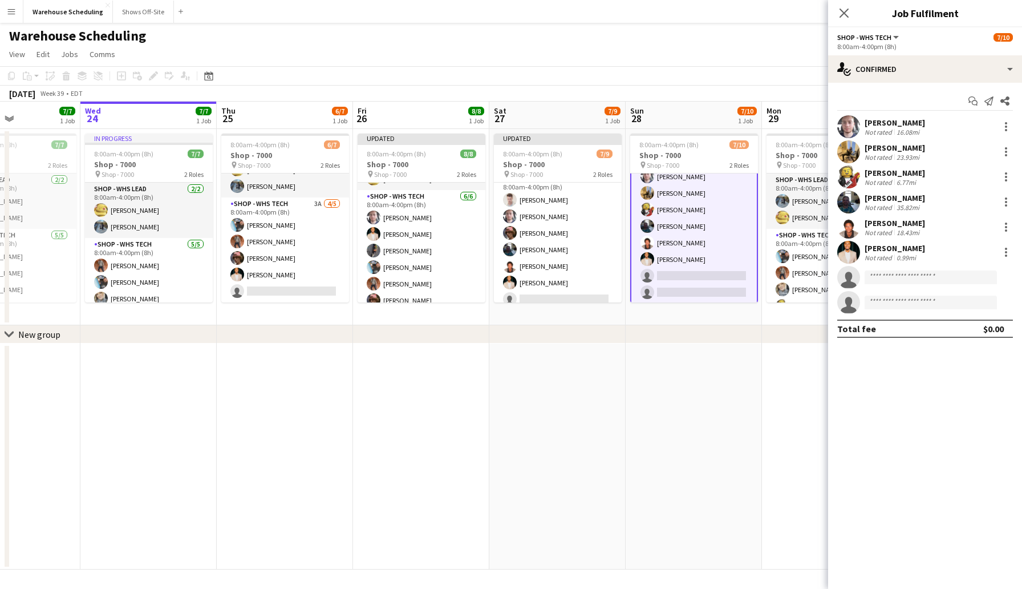
scroll to position [82, 0]
click at [925, 70] on div "single-neutral-actions-check-2 Confirmed" at bounding box center [925, 68] width 194 height 27
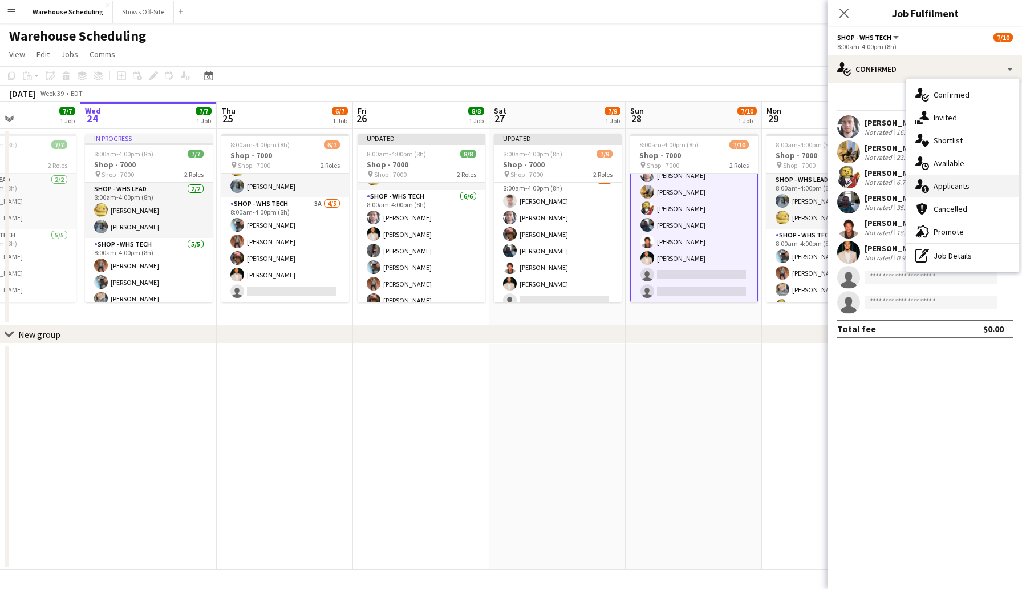
click at [962, 188] on span "Applicants" at bounding box center [952, 186] width 36 height 10
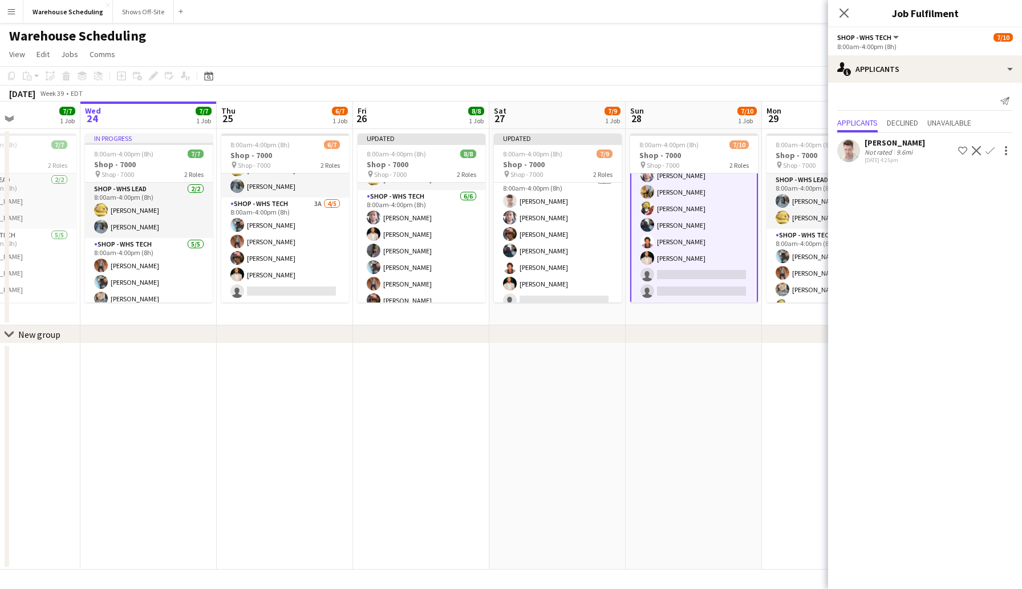
click at [987, 149] on app-icon "Confirm" at bounding box center [990, 150] width 9 height 9
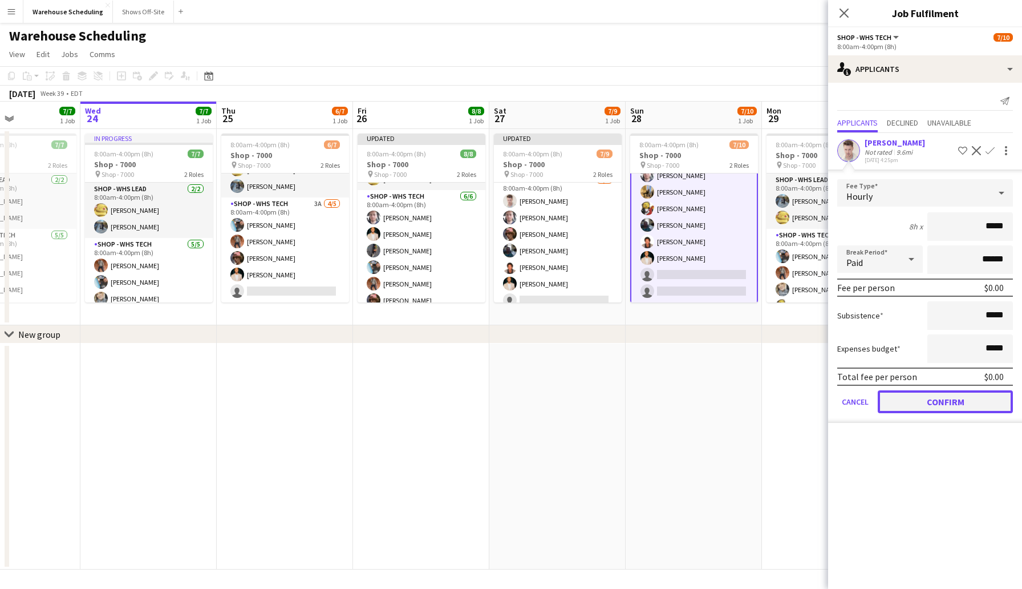
click at [975, 407] on button "Confirm" at bounding box center [945, 401] width 135 height 23
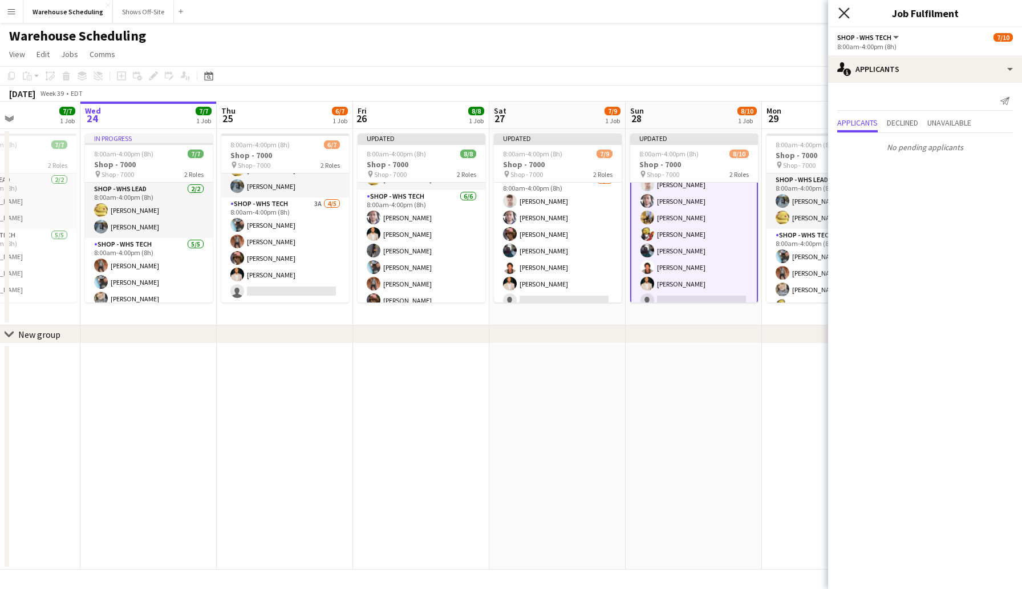
click at [849, 7] on icon at bounding box center [843, 12] width 11 height 11
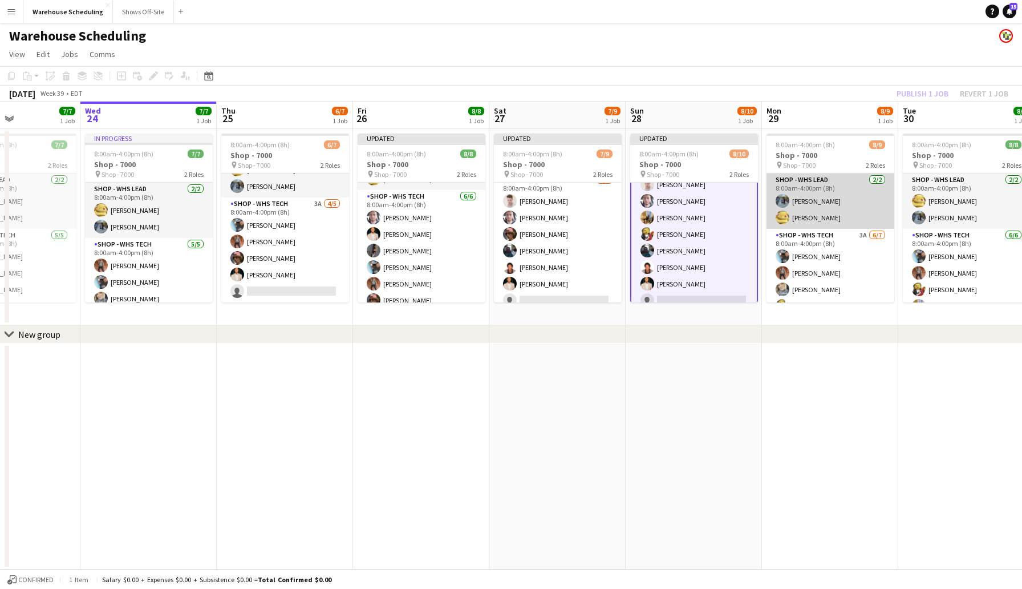
scroll to position [64, 0]
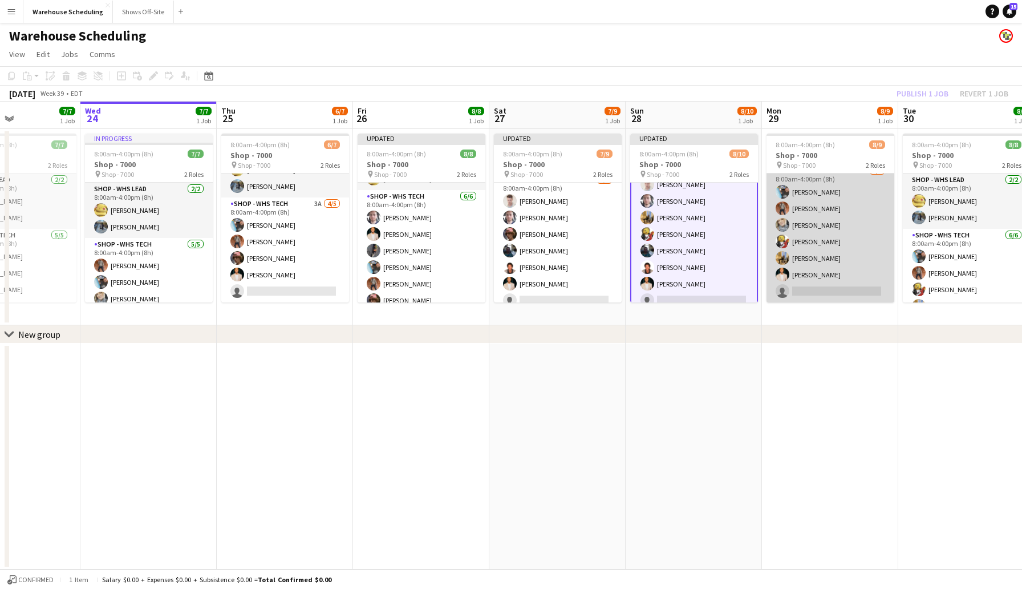
click at [819, 293] on app-card-role "Shop - WHS Tech 3A [DATE] 8:00am-4:00pm (8h) [PERSON_NAME] [PERSON_NAME] [PERSO…" at bounding box center [831, 233] width 128 height 138
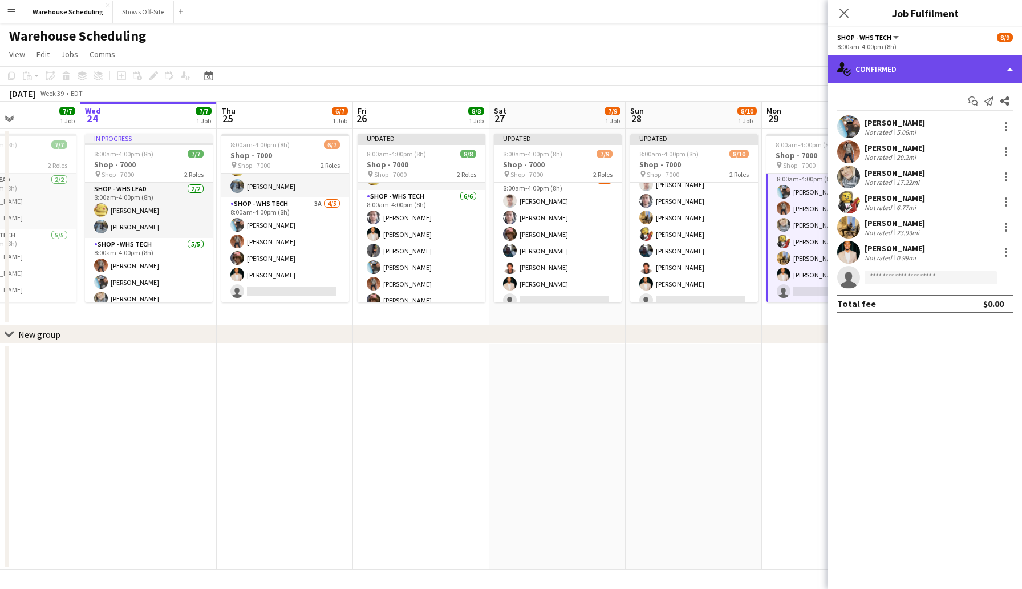
click at [939, 59] on div "single-neutral-actions-check-2 Confirmed" at bounding box center [925, 68] width 194 height 27
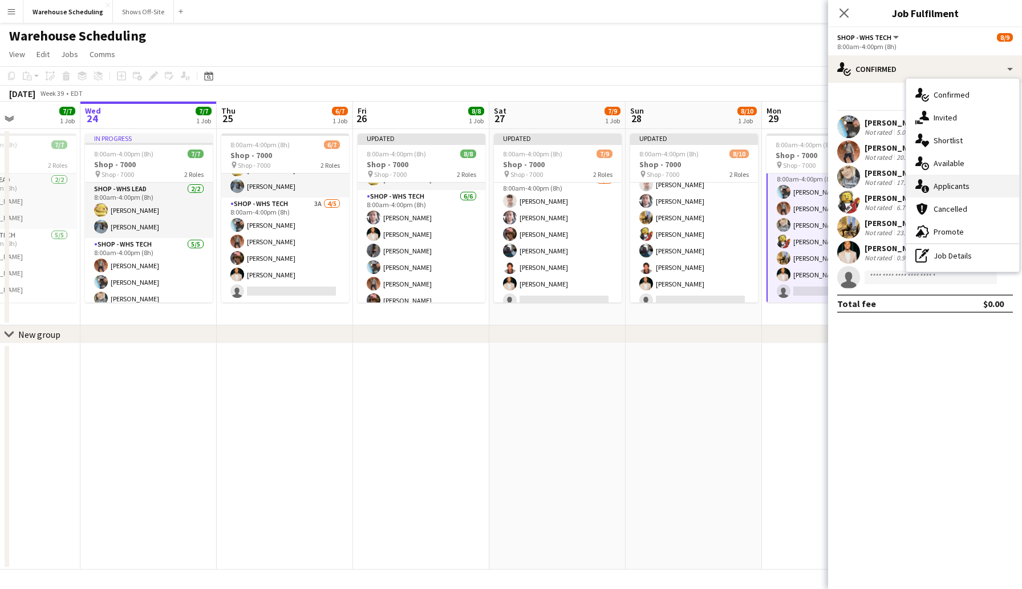
click at [956, 190] on span "Applicants" at bounding box center [952, 186] width 36 height 10
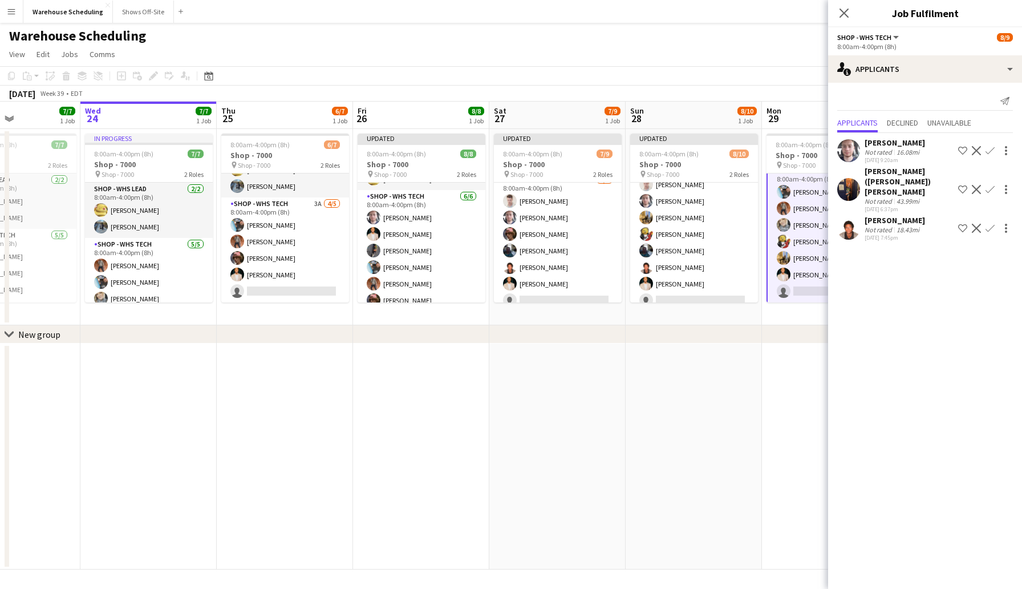
click at [849, 178] on app-user-avatar at bounding box center [848, 189] width 23 height 23
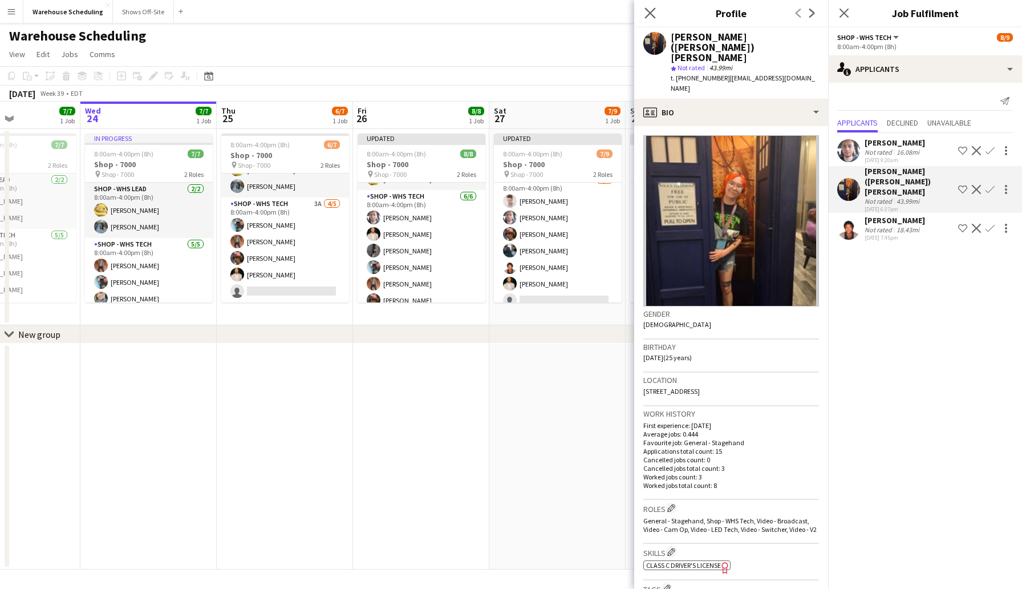
click at [643, 14] on app-icon "Close pop-in" at bounding box center [650, 13] width 17 height 17
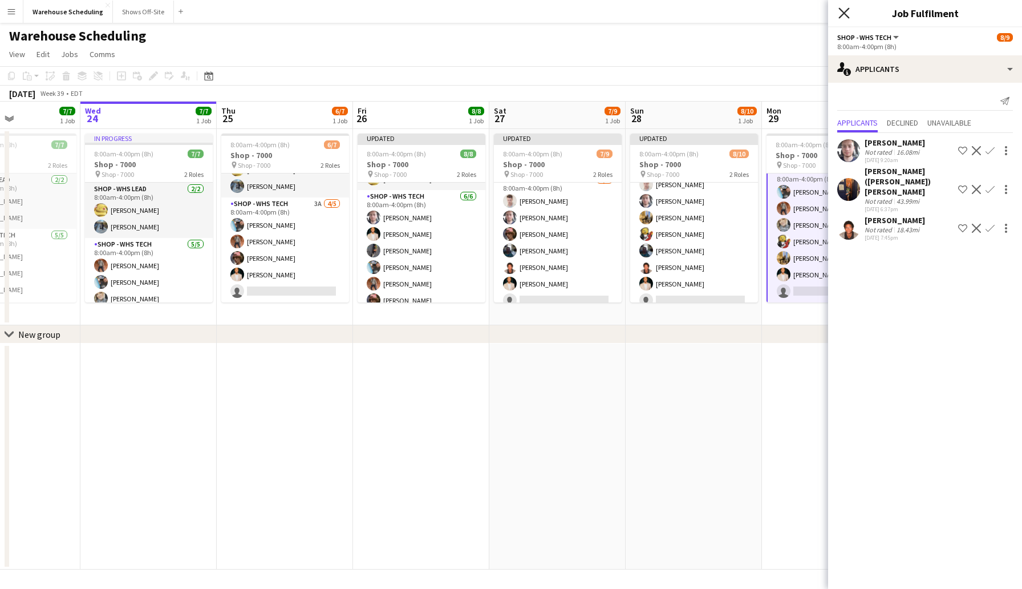
click at [845, 11] on icon "Close pop-in" at bounding box center [843, 12] width 11 height 11
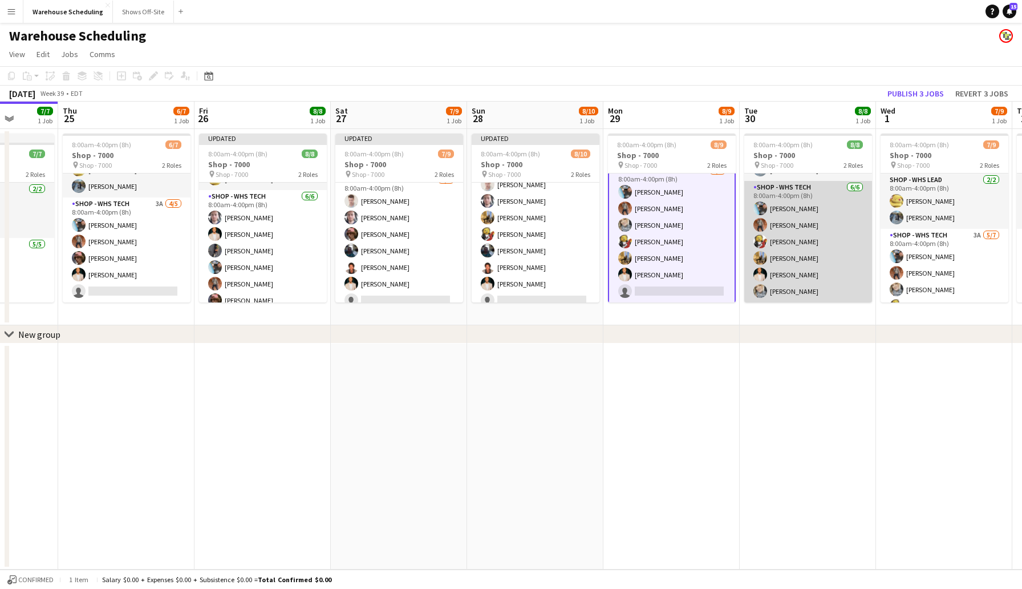
scroll to position [0, 0]
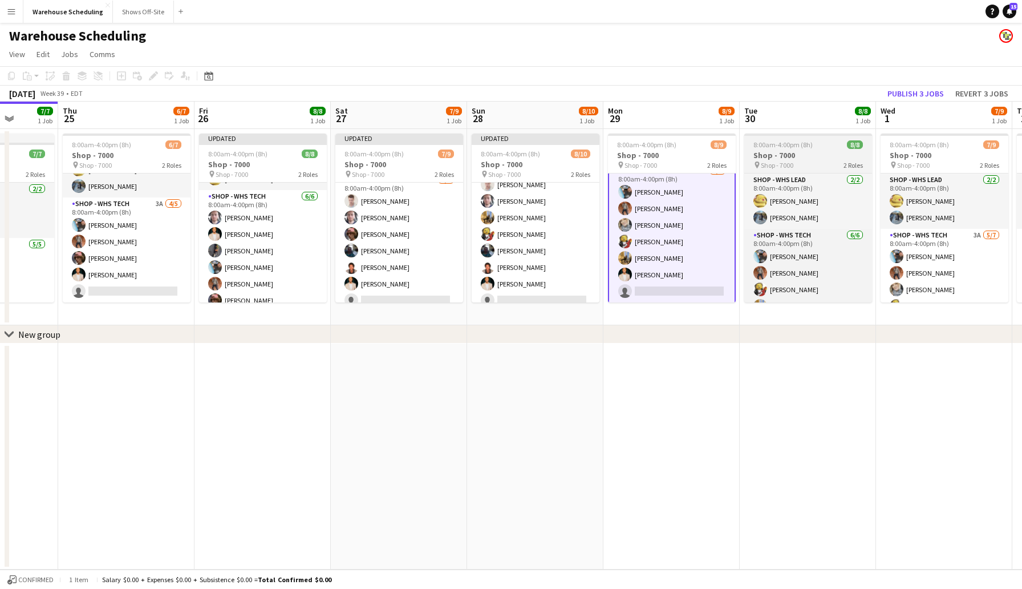
click at [809, 151] on h3 "Shop - 7000" at bounding box center [808, 155] width 128 height 10
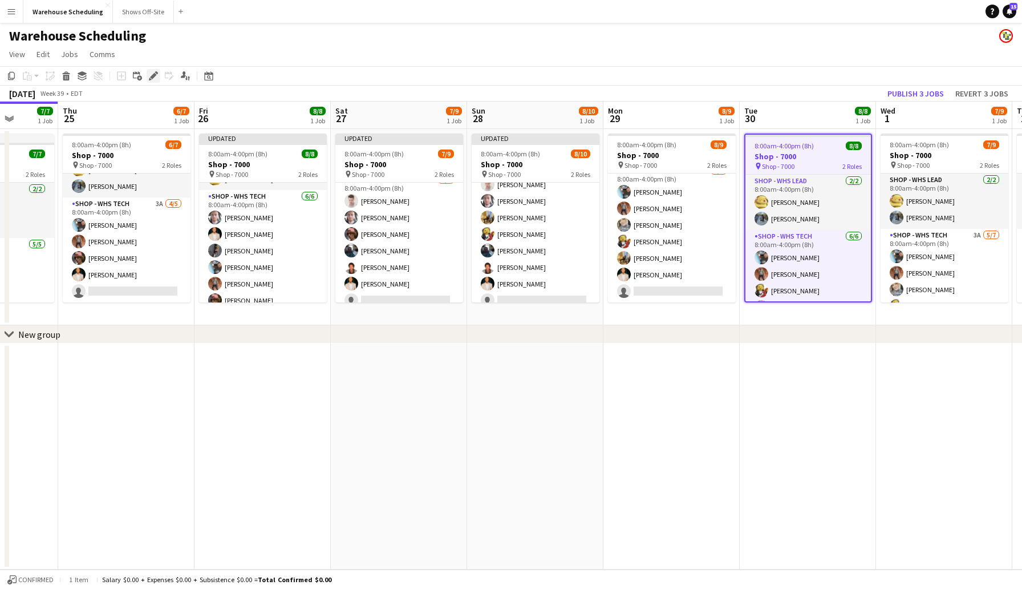
click at [155, 75] on icon at bounding box center [153, 76] width 6 height 6
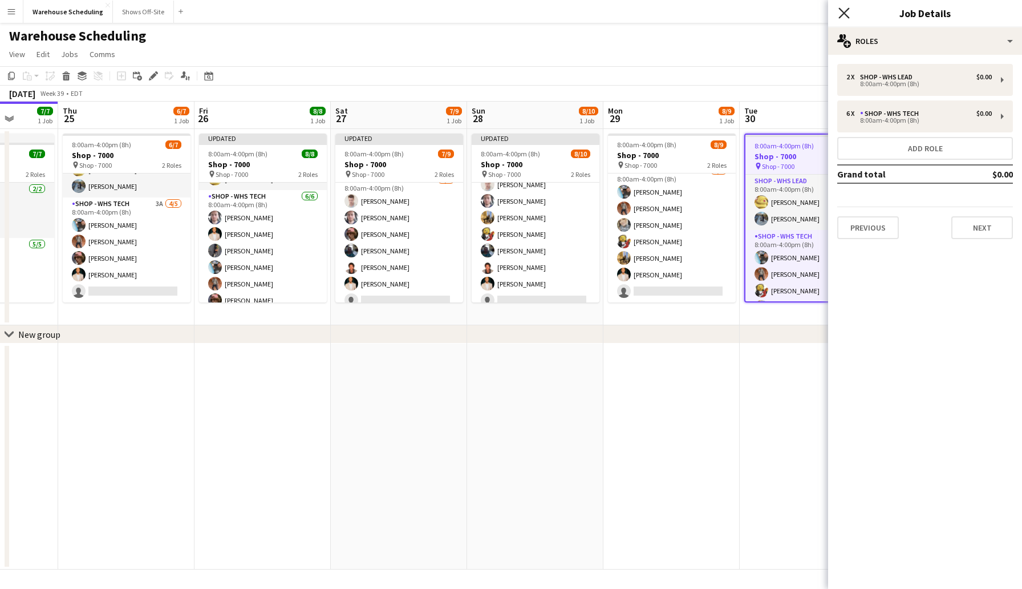
click at [846, 8] on icon "Close pop-in" at bounding box center [843, 12] width 11 height 11
